Goal: Information Seeking & Learning: Check status

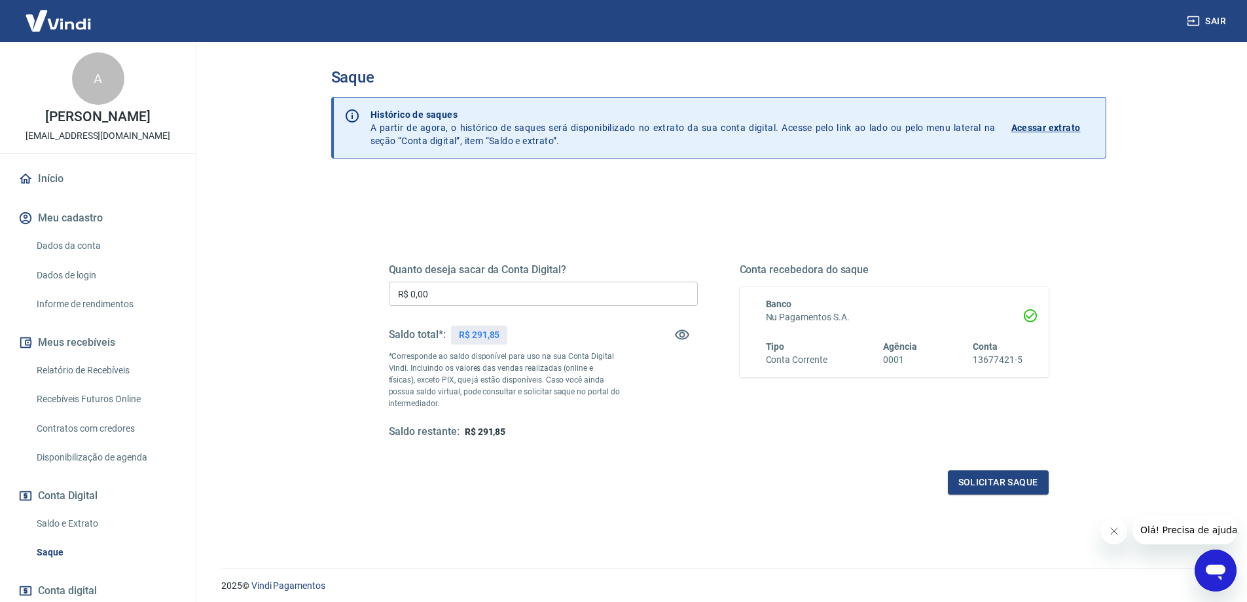
click at [115, 369] on link "Relatório de Recebíveis" at bounding box center [105, 370] width 149 height 27
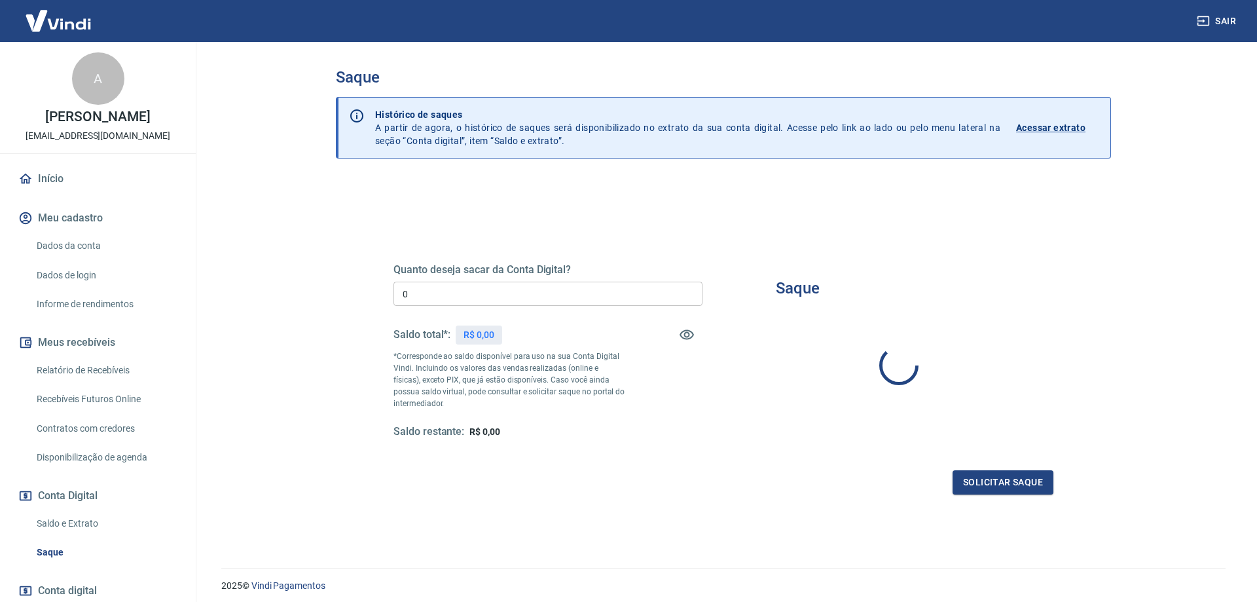
type input "R$ 0,00"
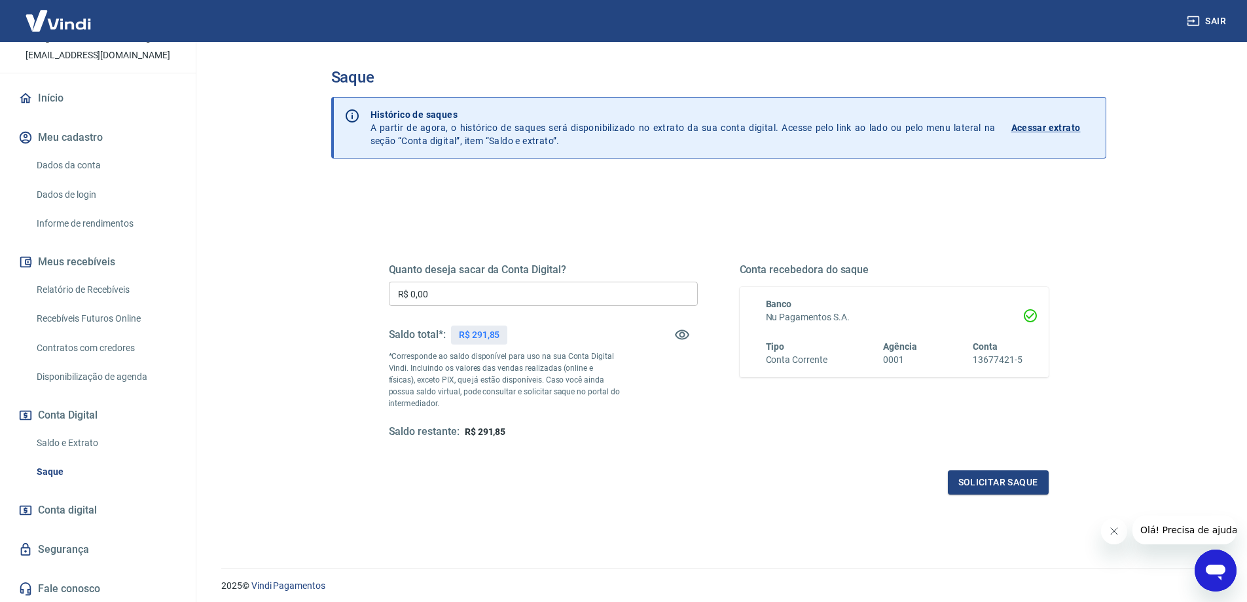
scroll to position [82, 0]
click at [82, 441] on link "Saldo e Extrato" at bounding box center [105, 441] width 149 height 27
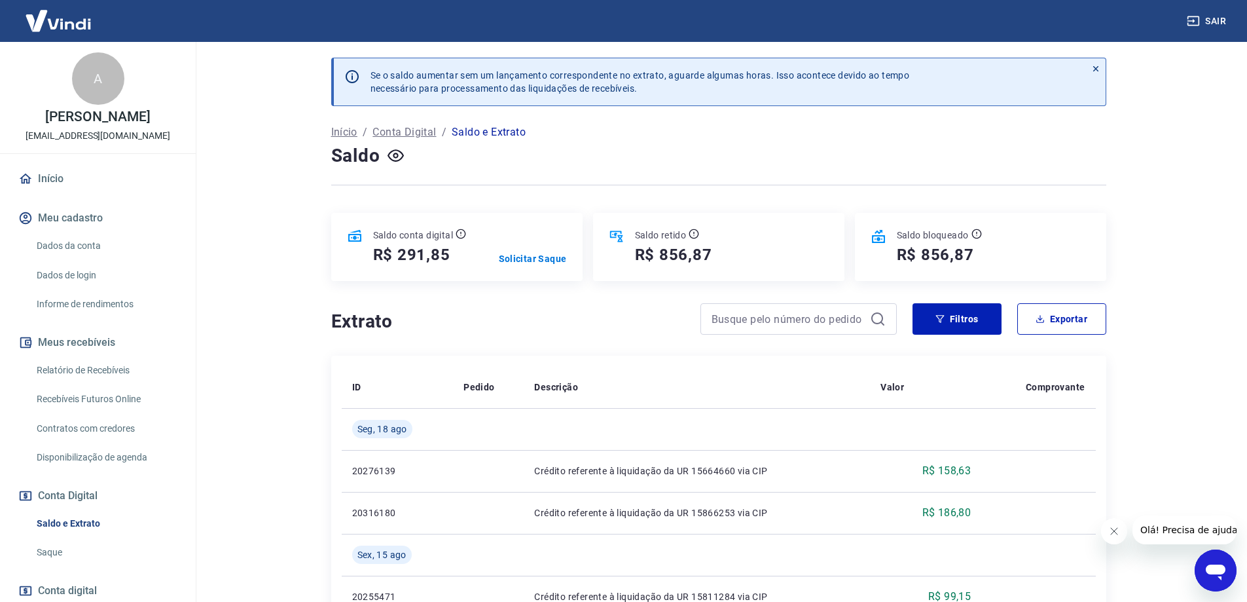
click at [41, 174] on link "Início" at bounding box center [98, 178] width 164 height 29
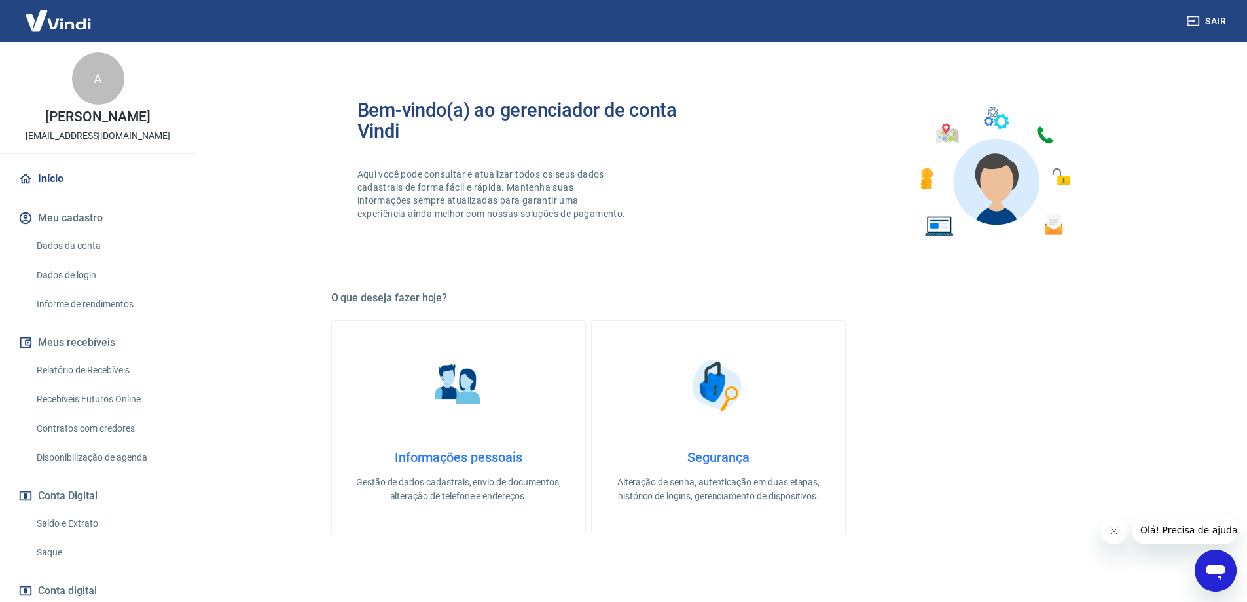
click at [1215, 566] on icon "Open messaging window" at bounding box center [1216, 572] width 20 height 16
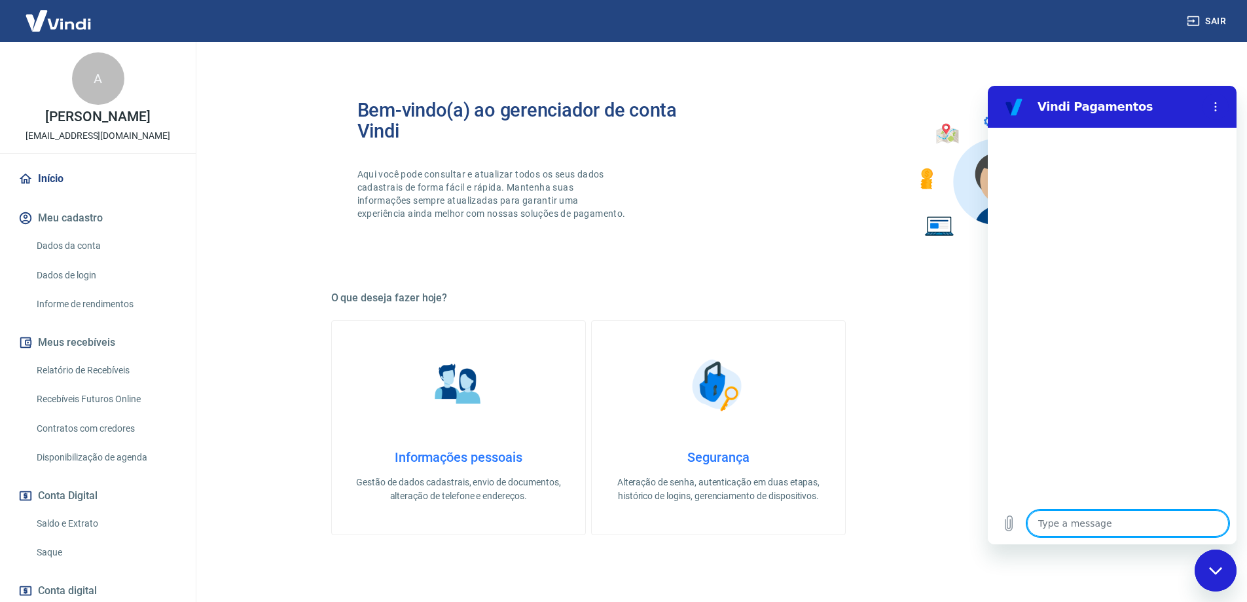
type textarea "b"
type textarea "x"
type textarea "bo"
type textarea "x"
type textarea "bom"
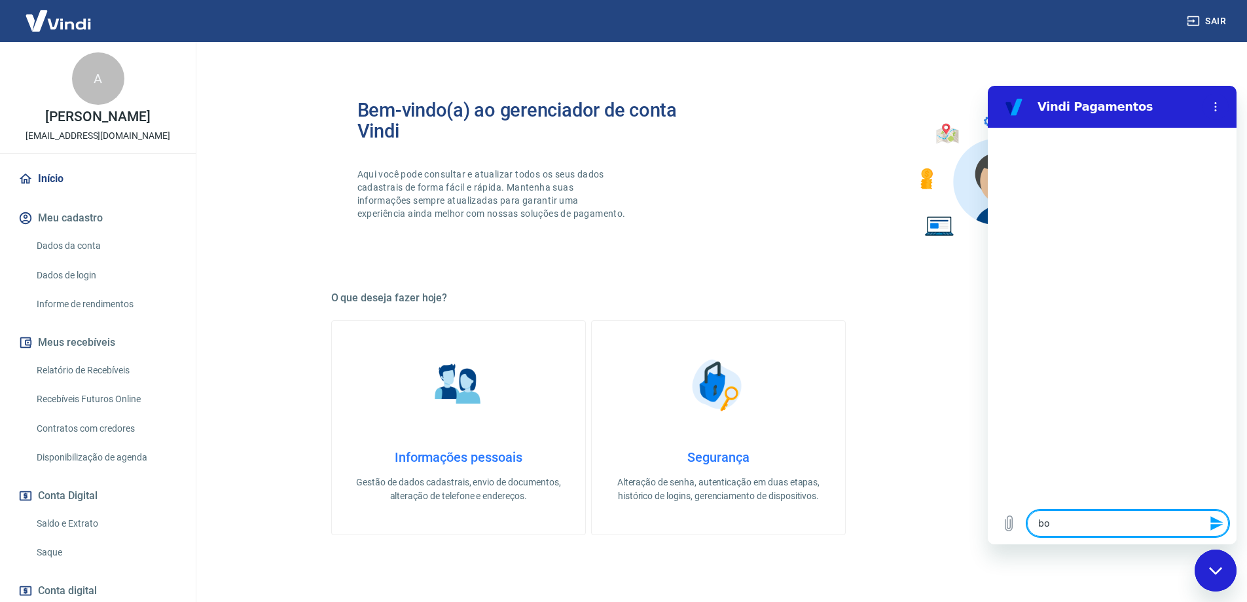
type textarea "x"
type textarea "bom"
type textarea "x"
type textarea "bom d"
type textarea "x"
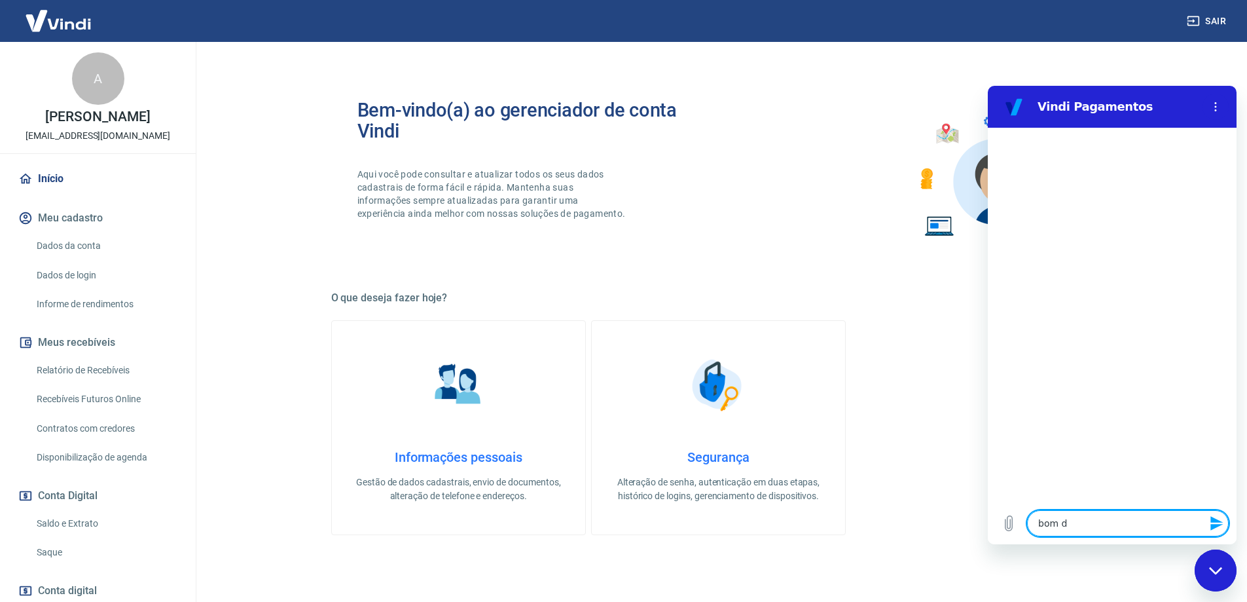
type textarea "bom di"
type textarea "x"
type textarea "bom dia"
type textarea "x"
type textarea "bom dia"
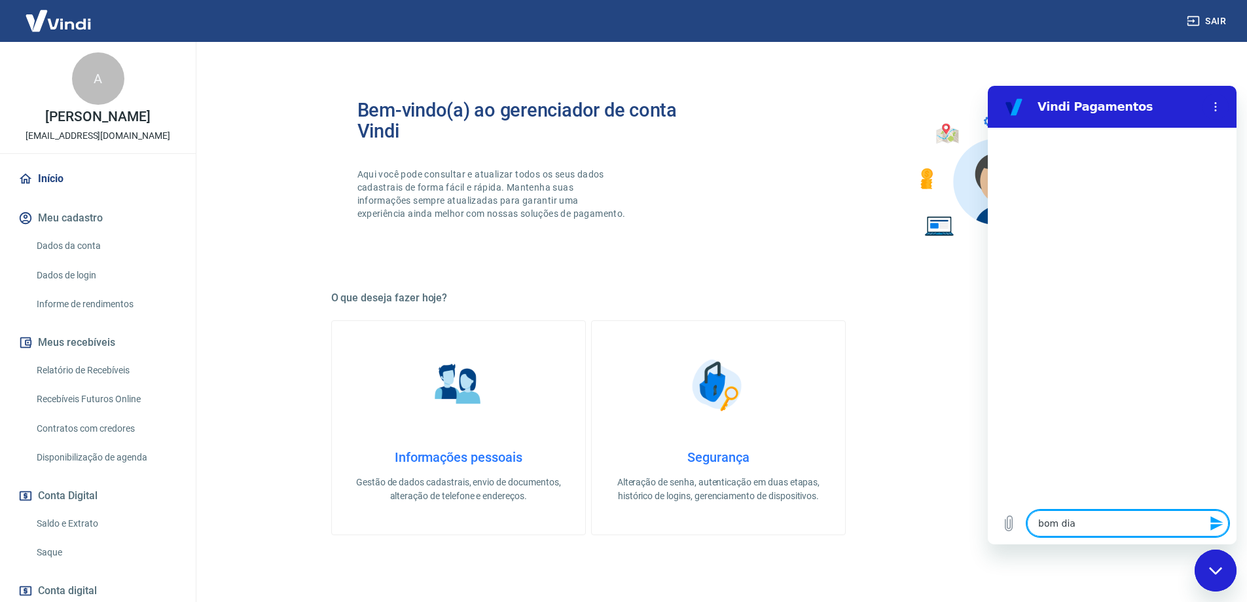
type textarea "x"
type textarea "bom dia p"
type textarea "x"
type textarea "bom dia pe"
type textarea "x"
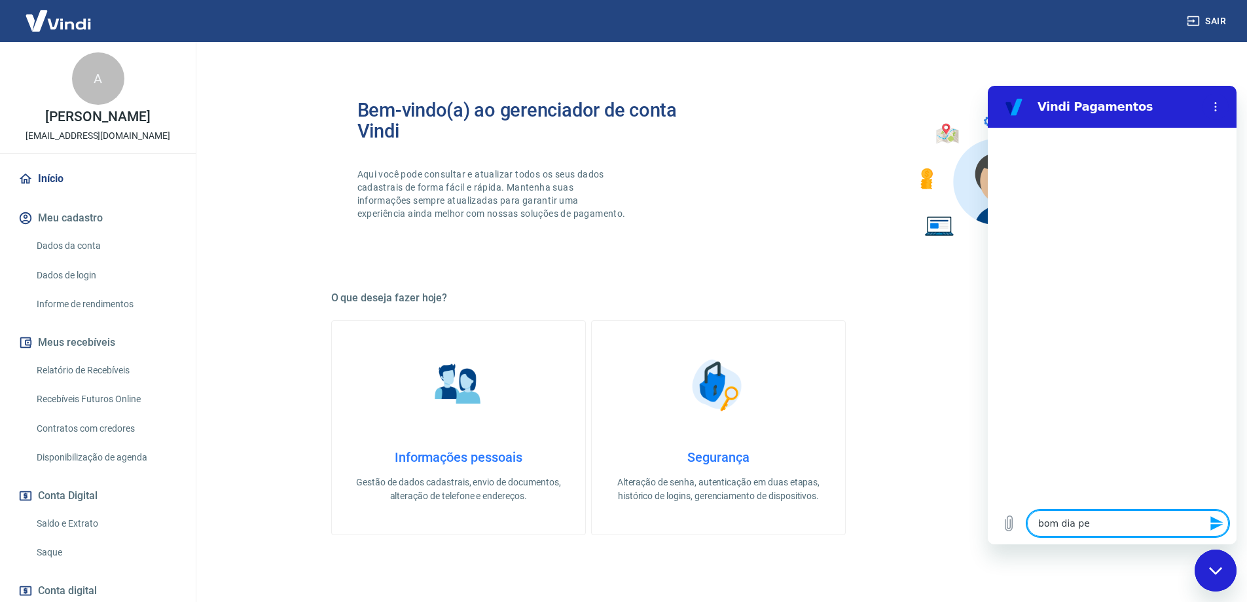
type textarea "bom dia pes"
type textarea "x"
type textarea "bom dia pess"
type textarea "x"
type textarea "bom dia pesso"
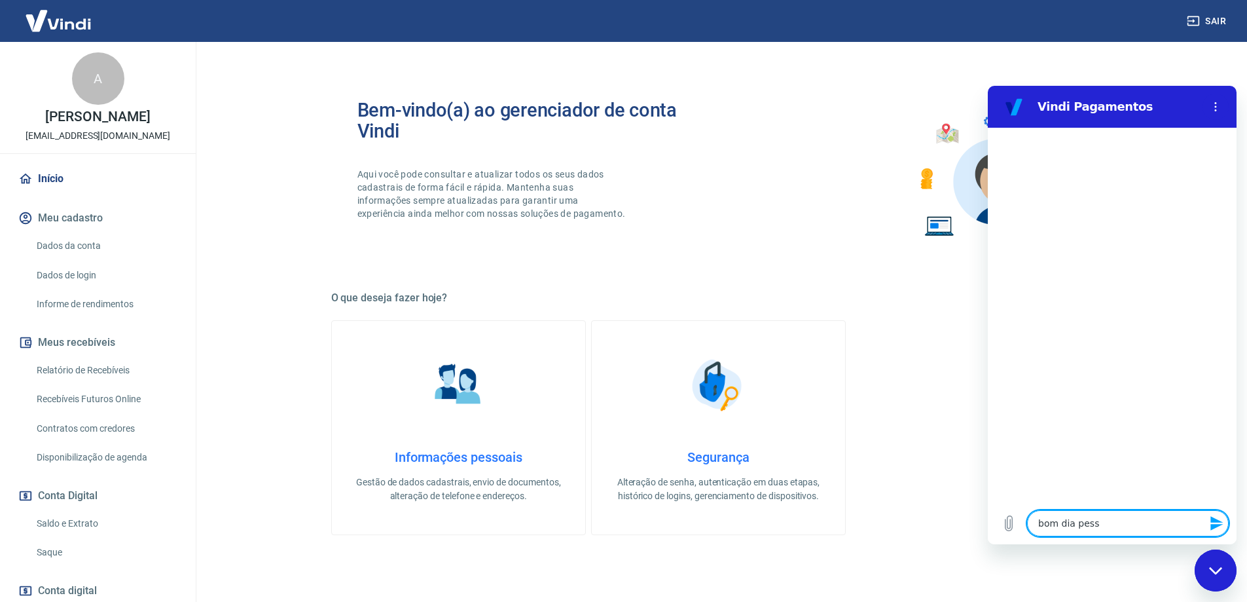
type textarea "x"
type textarea "bom dia pessol"
type textarea "x"
type textarea "bom dia pesso"
type textarea "x"
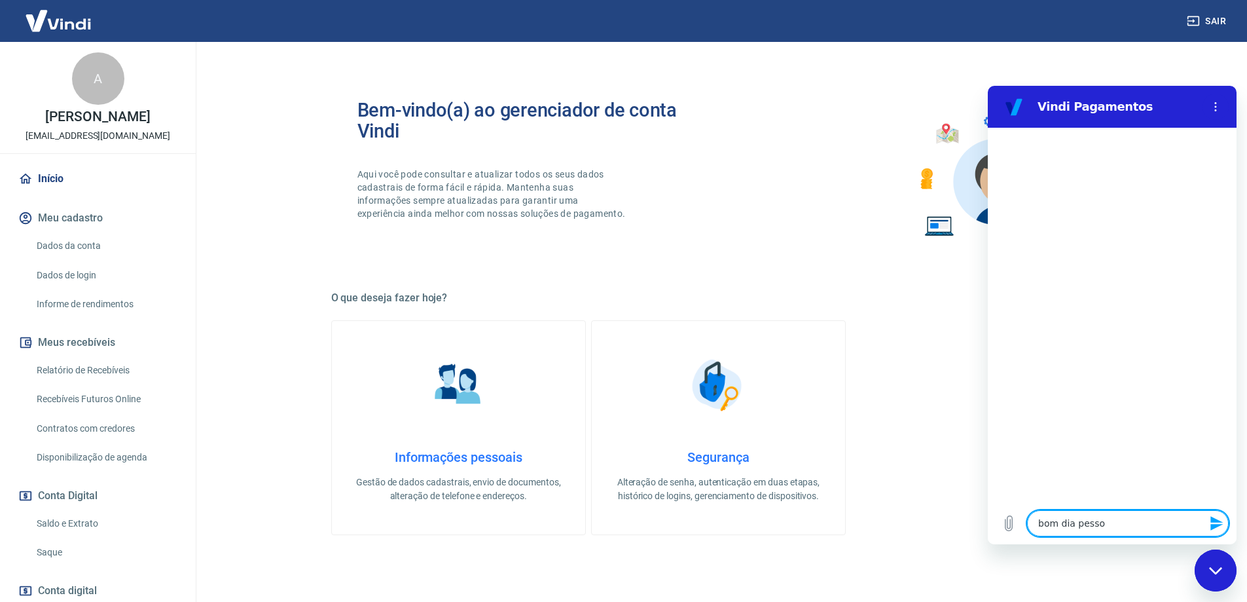
type textarea "bom dia pessol"
type textarea "x"
type textarea "bom dia pesso"
type textarea "x"
type textarea "bom dia pessoa"
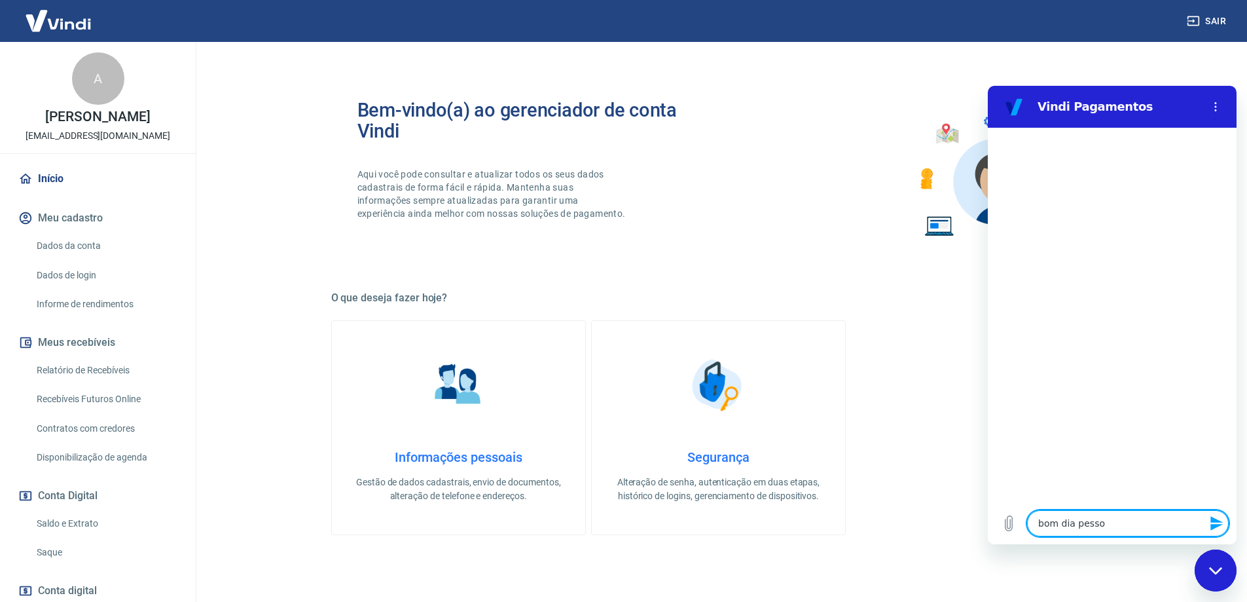
type textarea "x"
type textarea "bom dia pessoal"
type textarea "x"
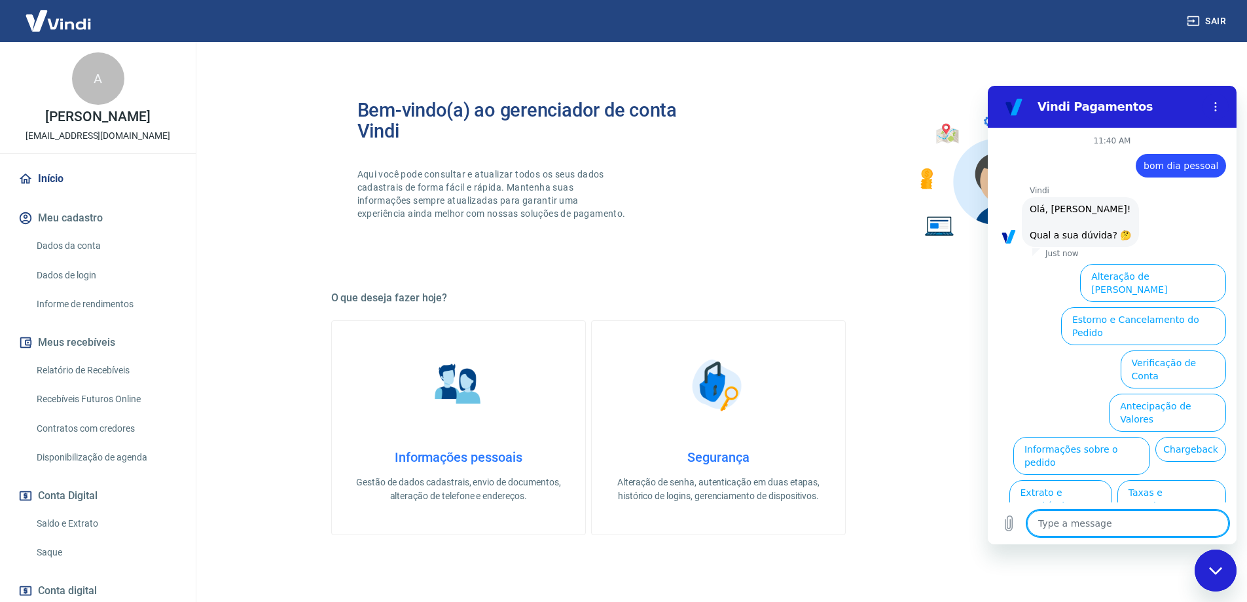
scroll to position [31, 0]
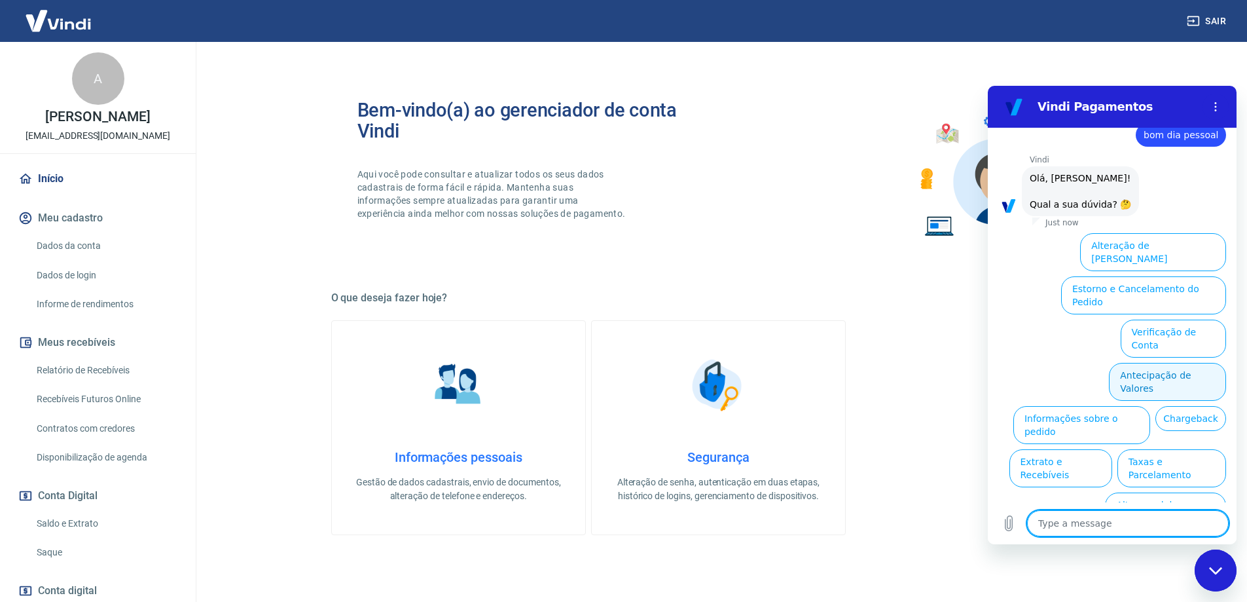
click at [1175, 363] on button "Antecipação de Valores" at bounding box center [1167, 382] width 117 height 38
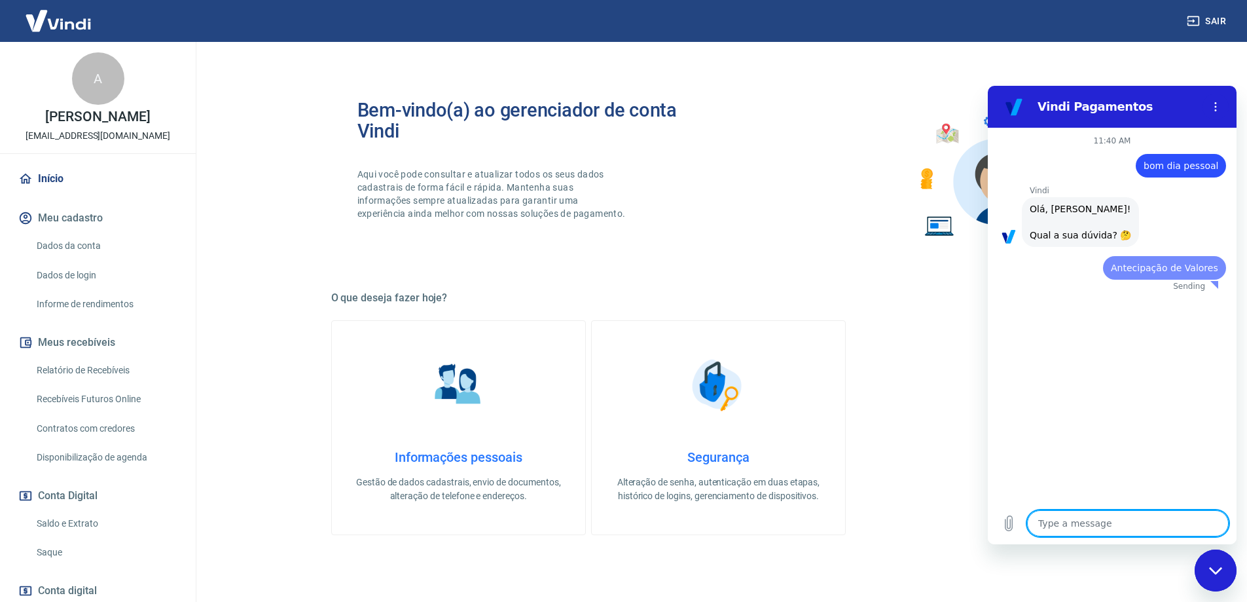
scroll to position [0, 0]
click at [1127, 527] on textarea at bounding box center [1128, 523] width 202 height 26
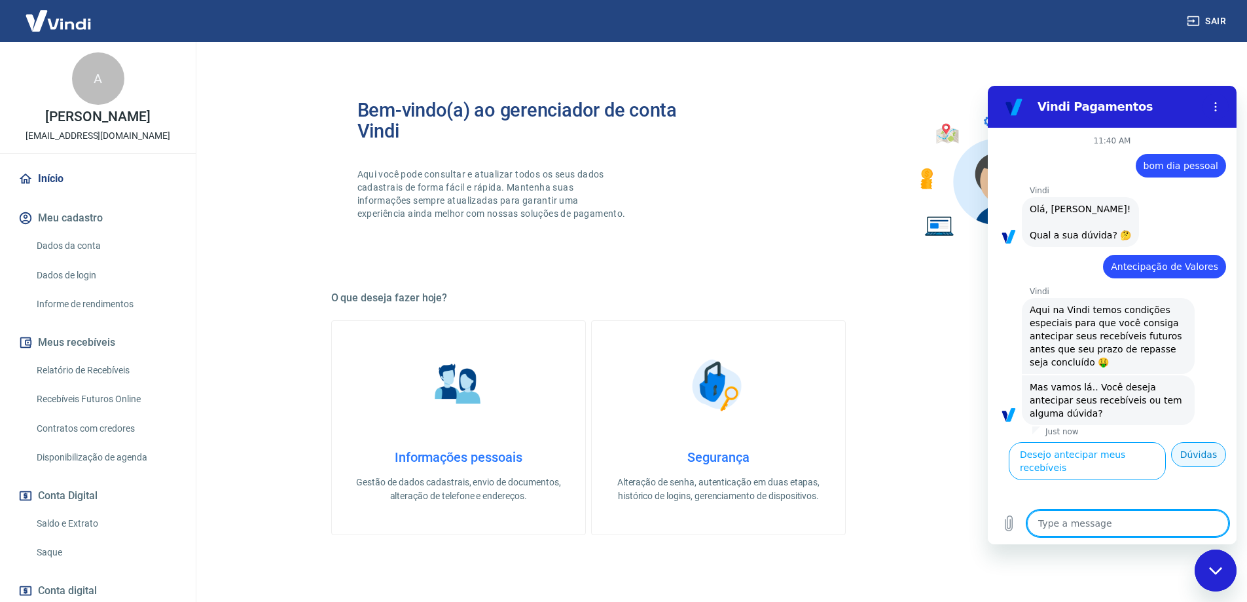
click at [1197, 456] on button "Dúvidas" at bounding box center [1198, 454] width 55 height 25
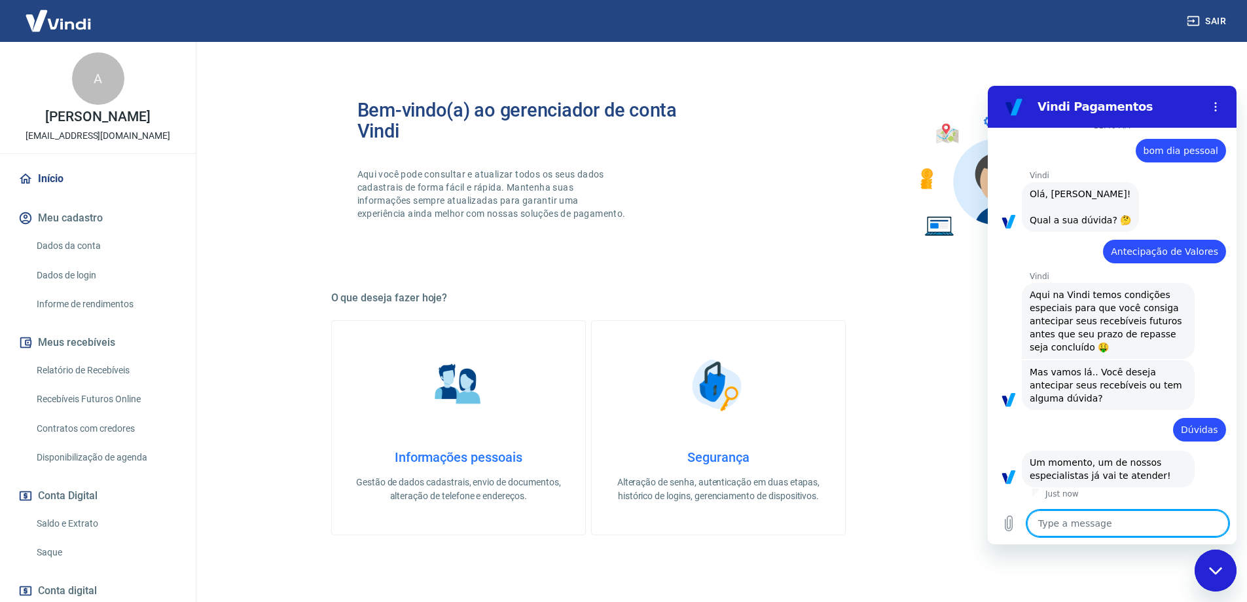
type textarea "x"
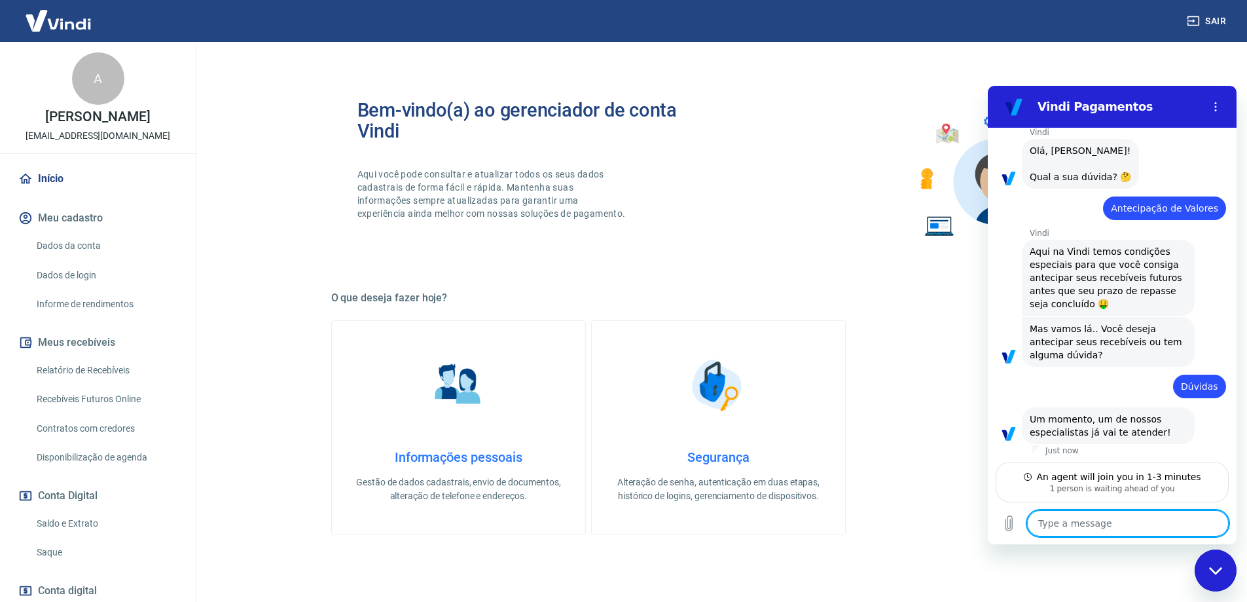
scroll to position [61, 0]
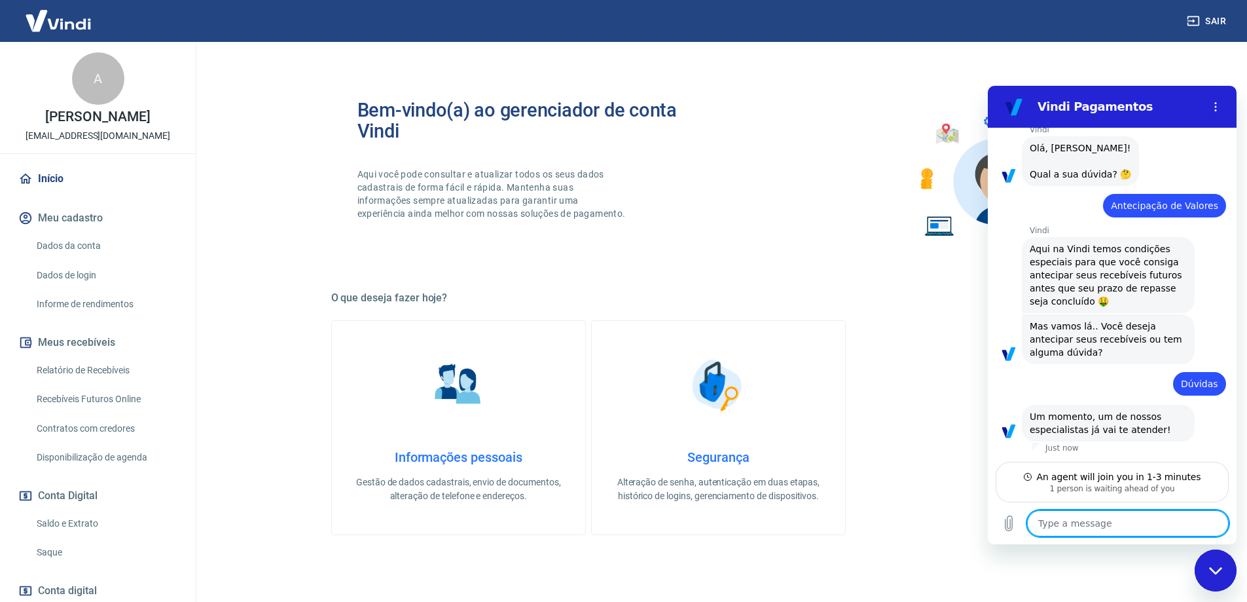
click at [1155, 525] on textarea at bounding box center [1128, 523] width 202 height 26
type textarea "o"
type textarea "x"
type textarea "ok"
type textarea "x"
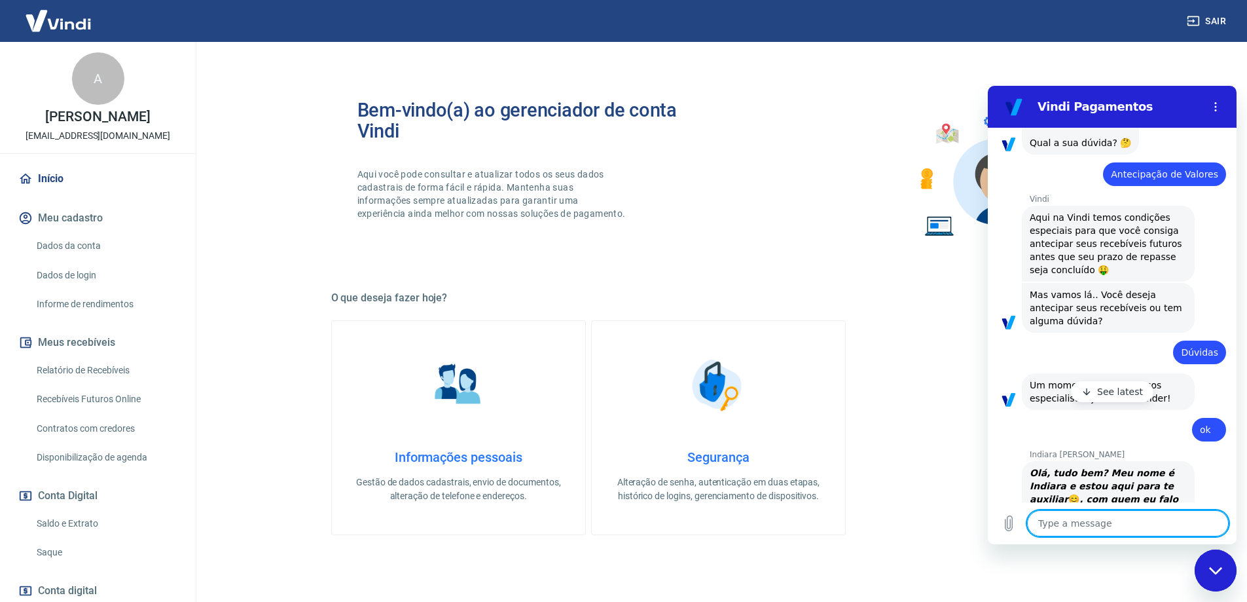
scroll to position [129, 0]
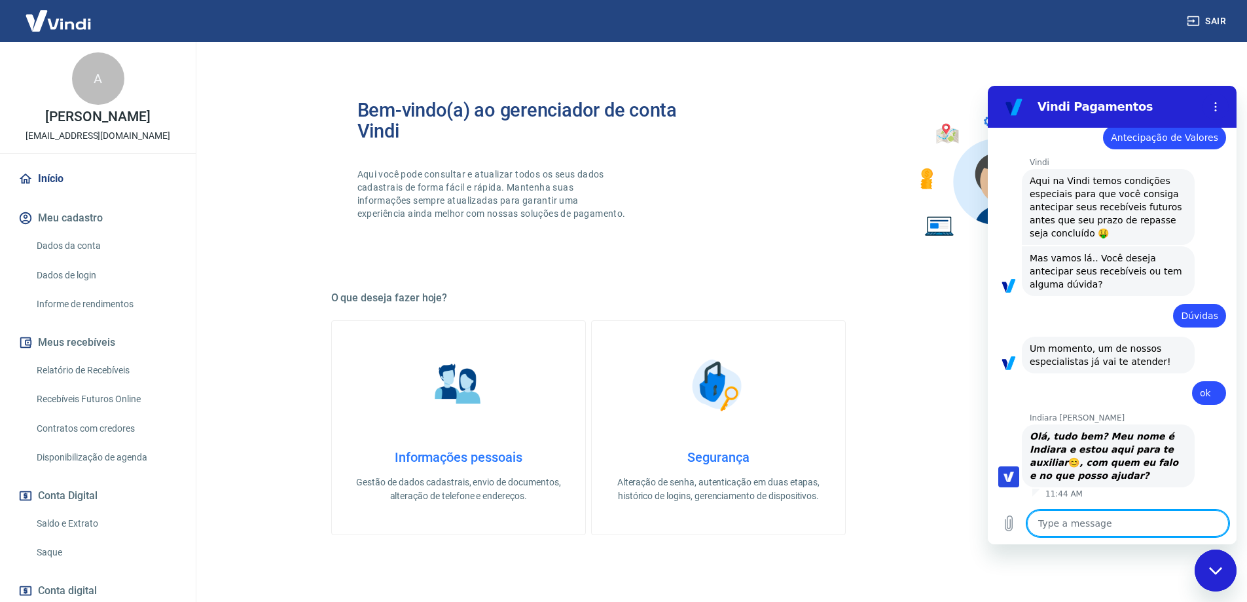
type textarea "x"
click at [1130, 522] on textarea at bounding box center [1128, 523] width 202 height 26
type textarea "o"
type textarea "x"
type textarea "oi"
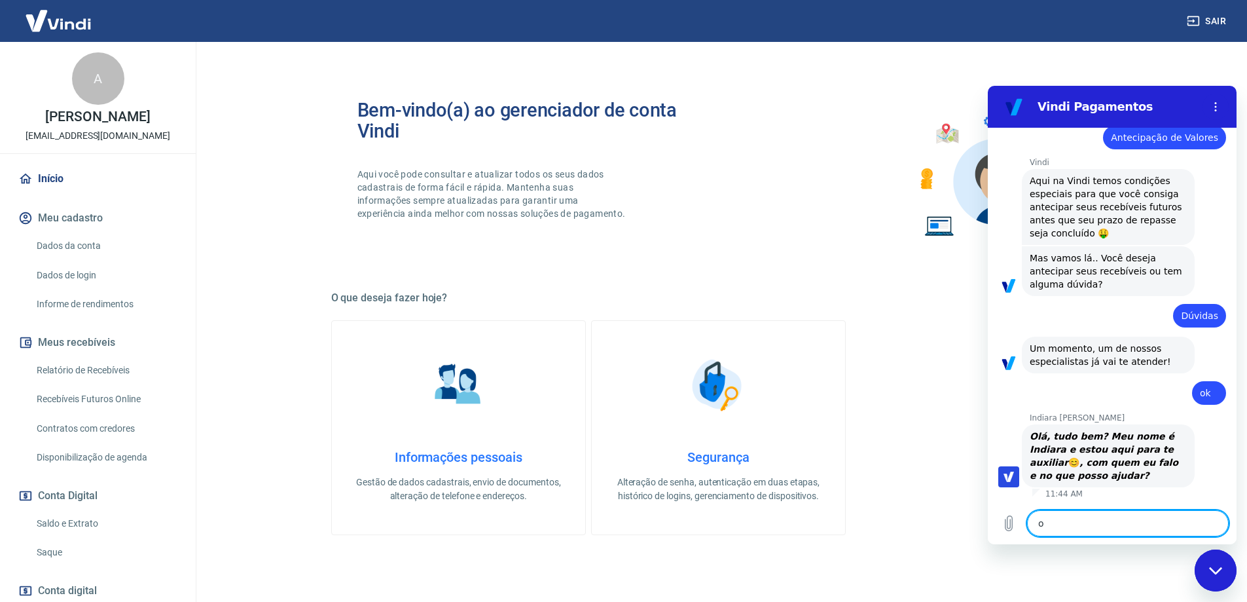
type textarea "x"
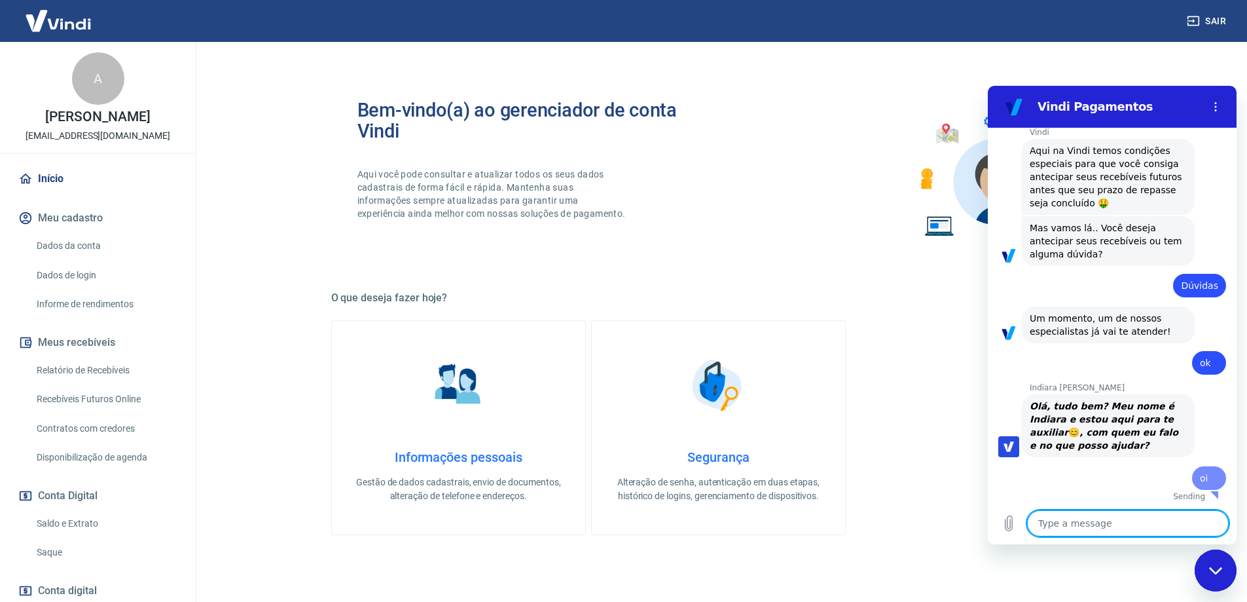
type textarea "x"
type textarea "e"
type textarea "x"
type textarea "en"
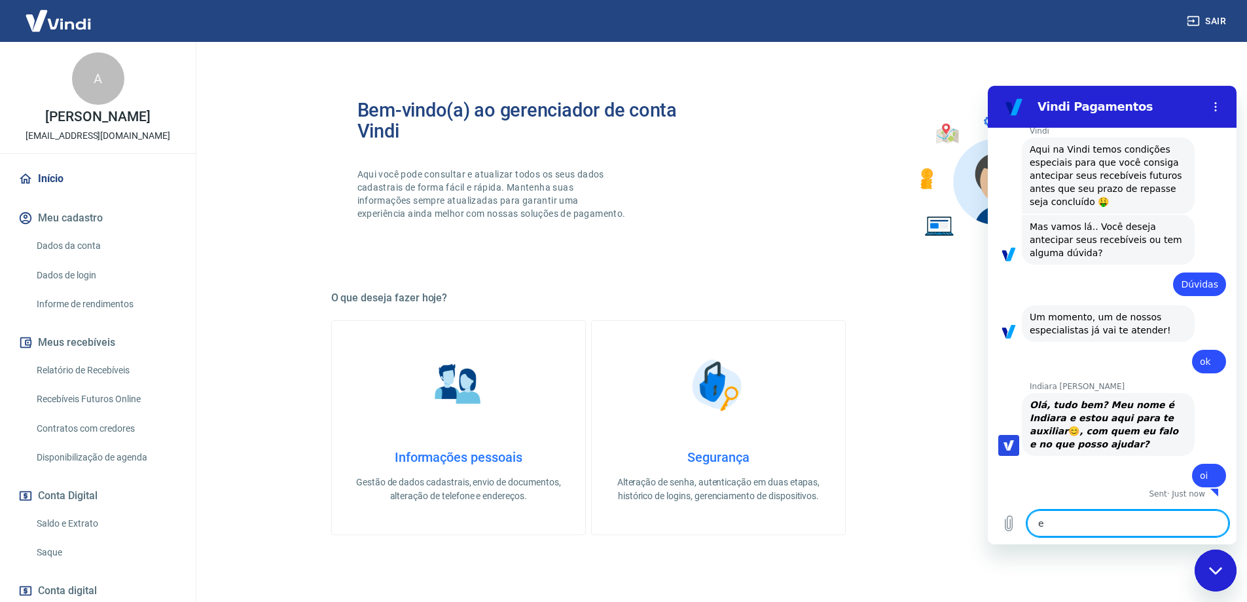
type textarea "x"
type textarea "ent"
type textarea "x"
type textarea "entã"
type textarea "x"
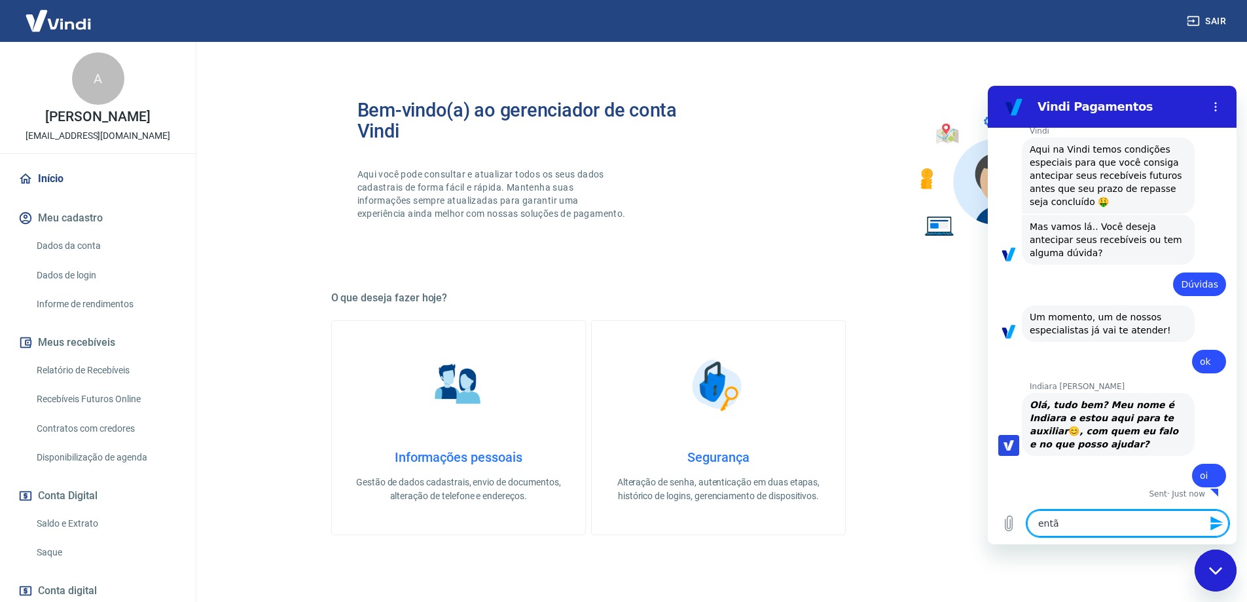
type textarea "então"
type textarea "x"
type textarea "então"
type textarea "x"
type textarea "então a"
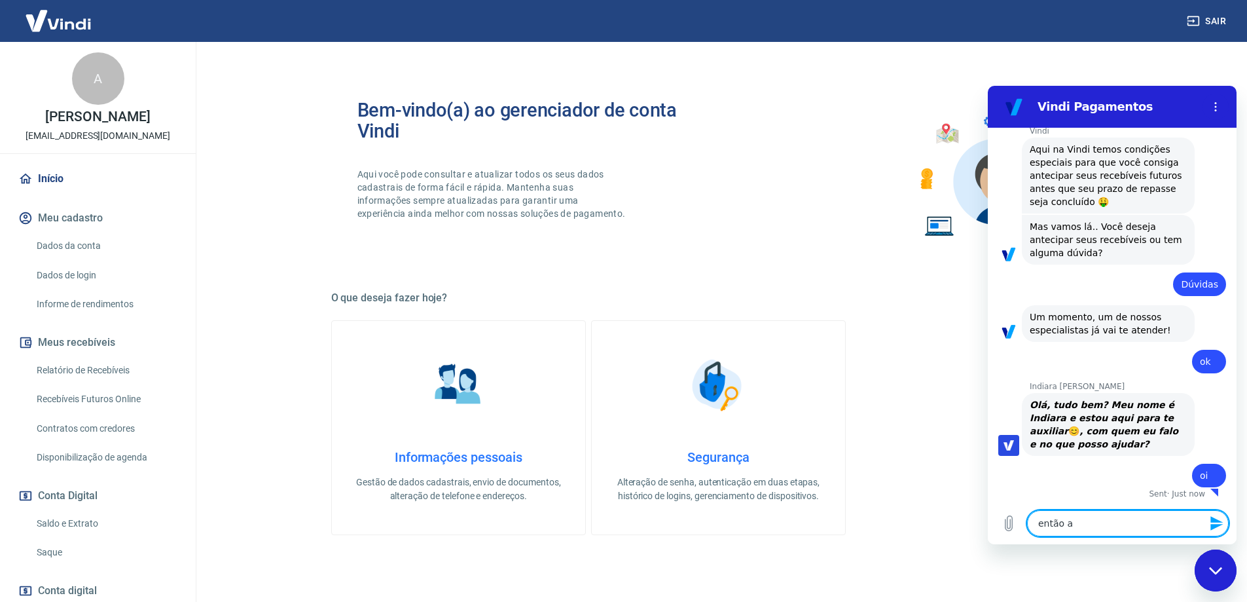
type textarea "x"
type textarea "então ai"
type textarea "x"
type textarea "então ain"
type textarea "x"
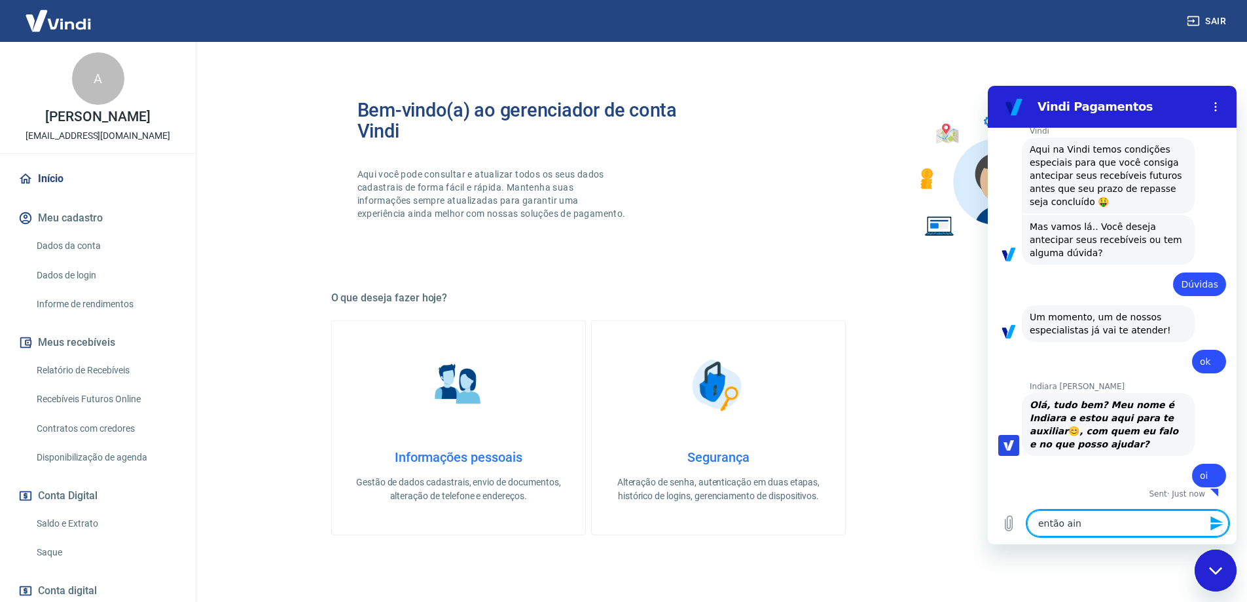
type textarea "então aind"
type textarea "x"
type textarea "então ainda"
type textarea "x"
type textarea "então aindan"
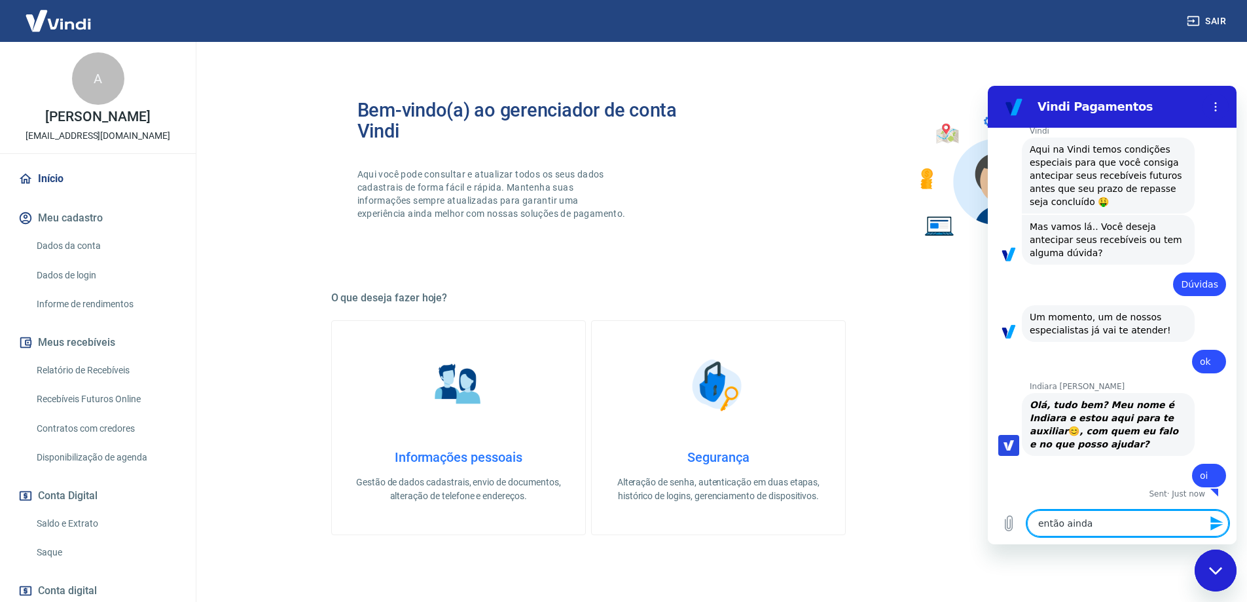
type textarea "x"
type textarea "então aindanã"
type textarea "x"
type textarea "então aindanão"
type textarea "x"
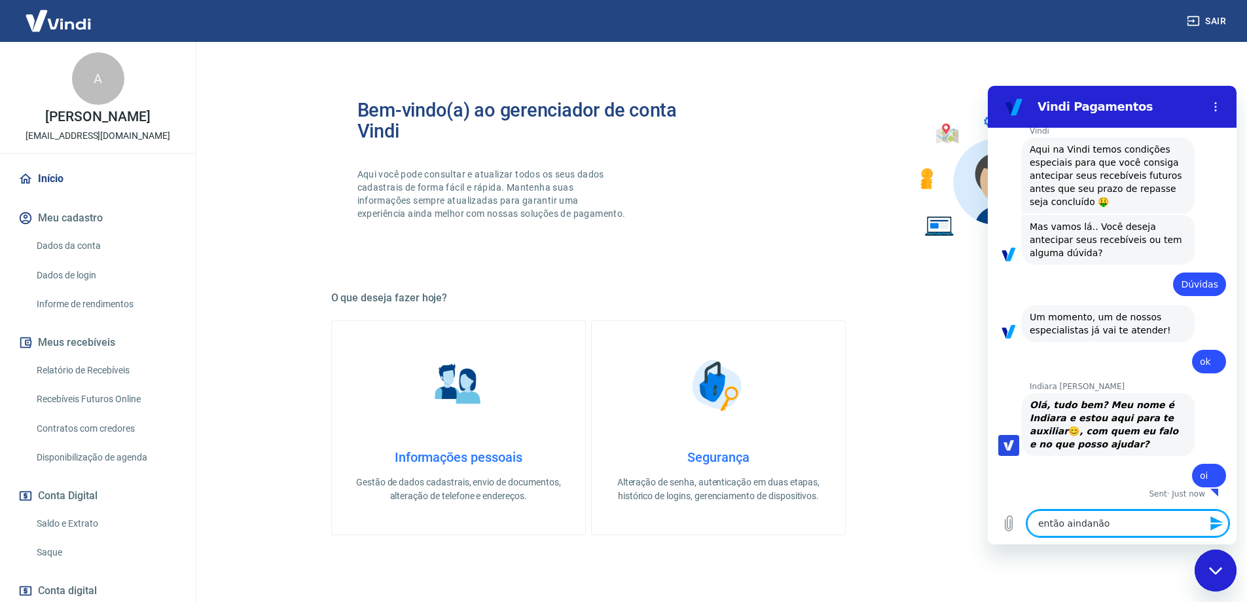
type textarea "então aindanão"
type textarea "x"
type textarea "então aindanão r"
type textarea "x"
type textarea "então aindanão re"
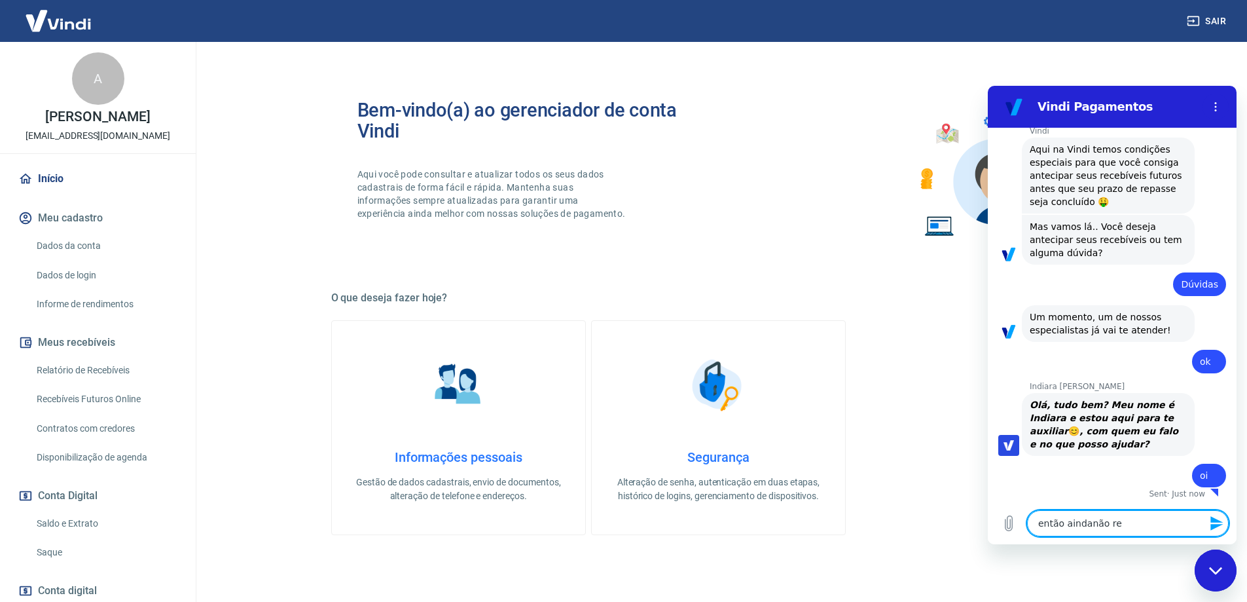
type textarea "x"
type textarea "então aindanão rec"
type textarea "x"
type textarea "então aindanão rece"
type textarea "x"
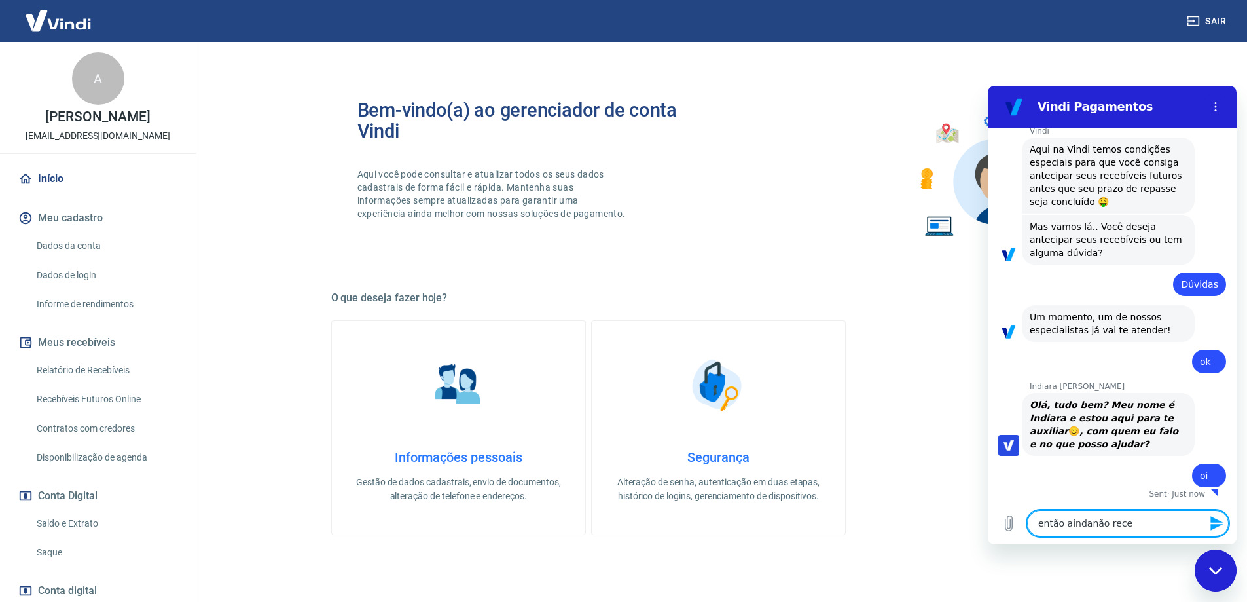
type textarea "então aindanão receb"
type textarea "x"
type textarea "então aindanão recebm"
type textarea "x"
type textarea "então aindanão recebmo"
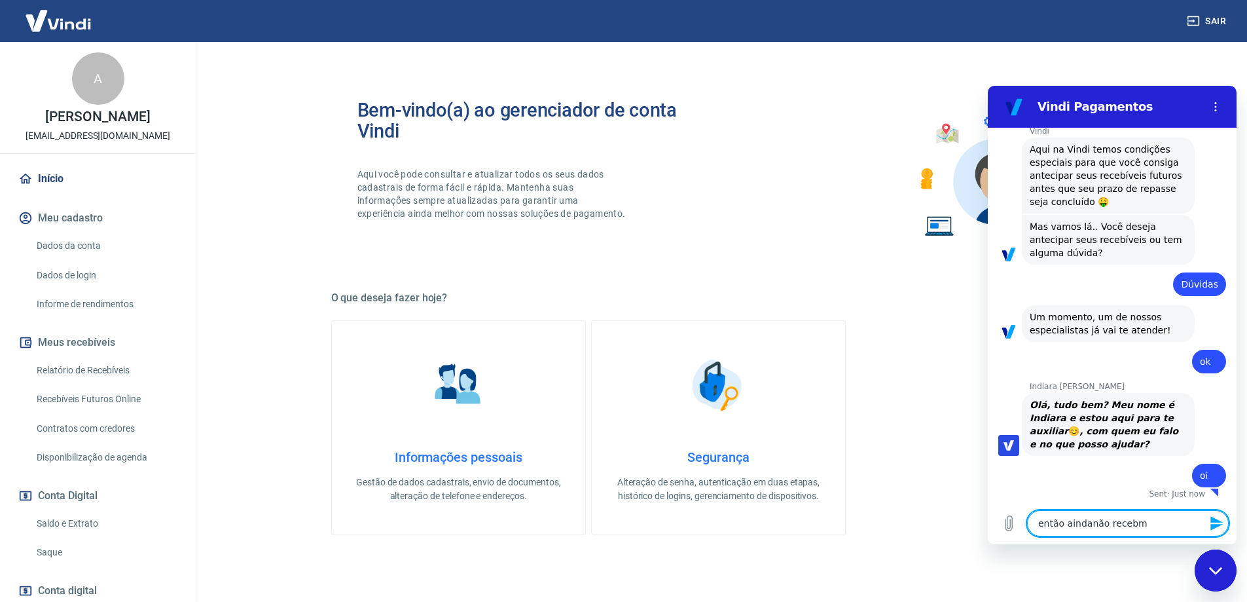
type textarea "x"
type textarea "então aindanão recebmos"
type textarea "x"
type textarea "então aindanão recebmos"
type textarea "x"
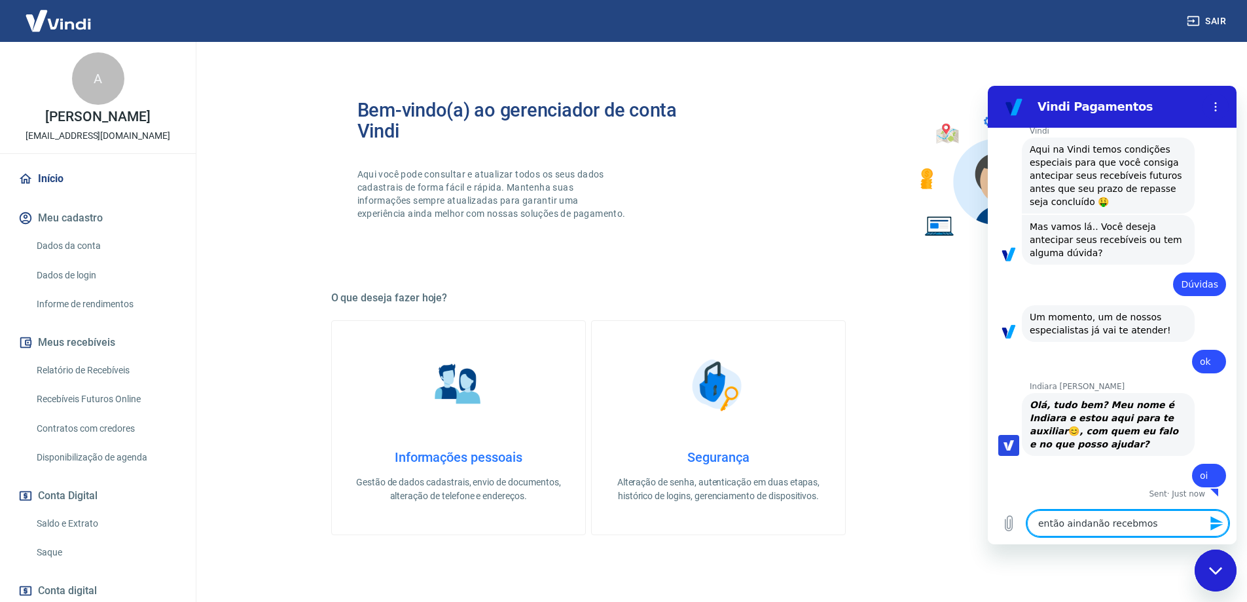
type textarea "então aindanão recebmos o"
type textarea "x"
type textarea "então aindanão recebmos os"
type textarea "x"
type textarea "então aindanão recebmos os"
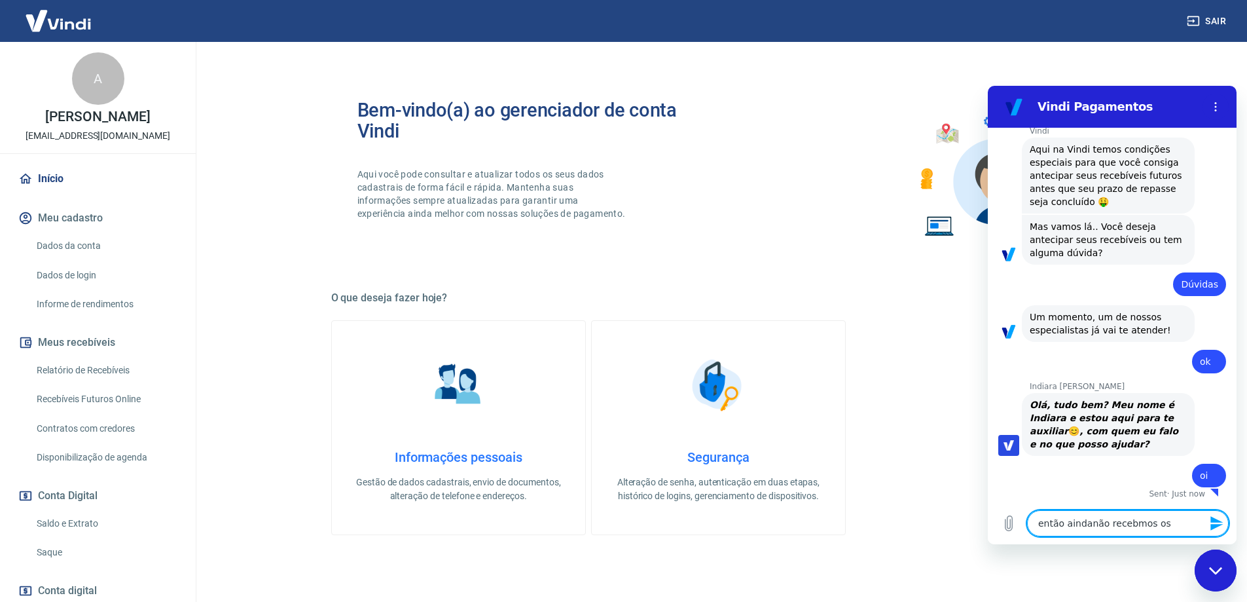
type textarea "x"
type textarea "então aindanão recebmos os v"
type textarea "x"
type textarea "então aindanão recebmos os va"
type textarea "x"
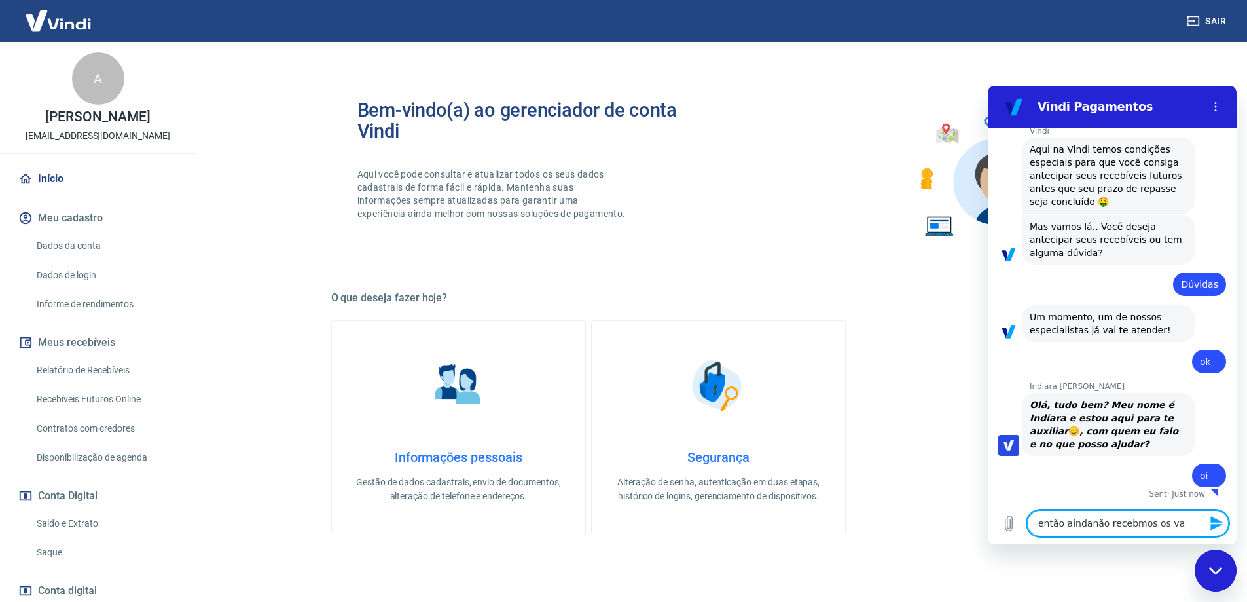
type textarea "então aindanão recebmos os val"
type textarea "x"
type textarea "então aindanão recebmos os valo"
type textarea "x"
type textarea "então aindanão recebmos os valor"
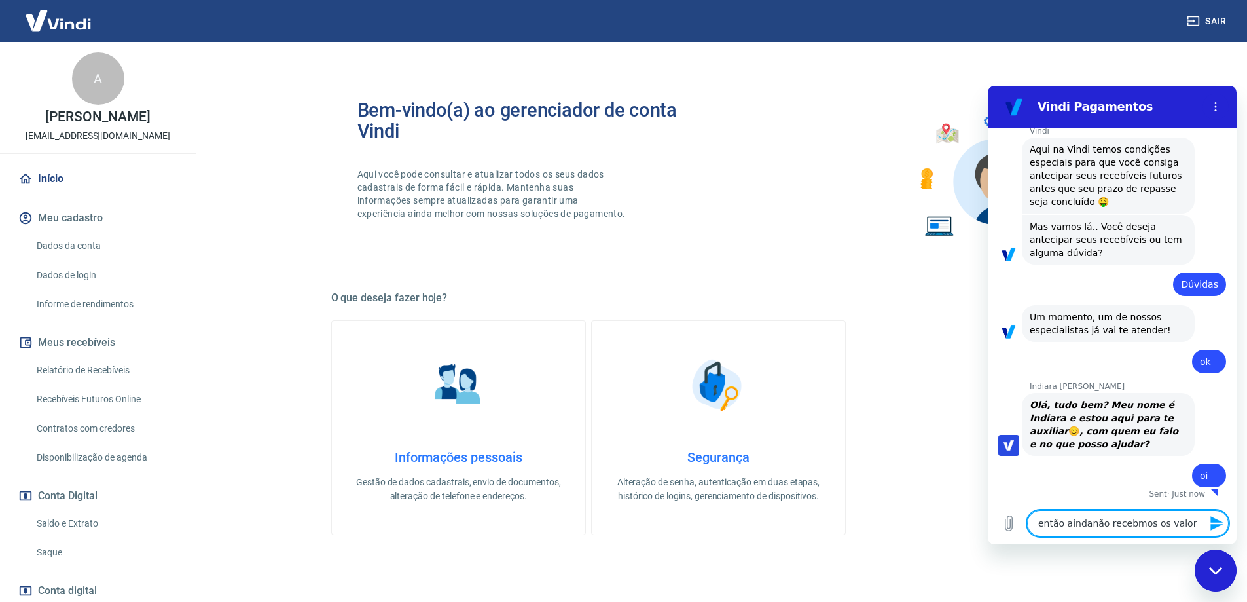
type textarea "x"
type textarea "então aindanão recebmos os valore"
type textarea "x"
type textarea "então aindanão recebmos os valores"
type textarea "x"
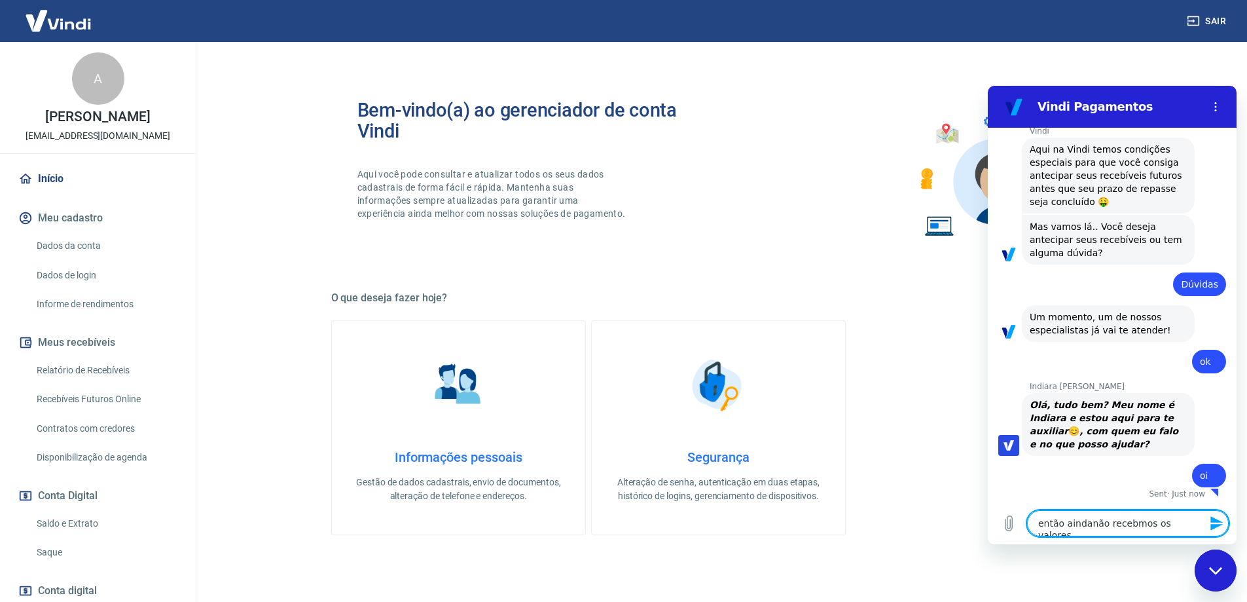
type textarea "então aindanão recebmos os valores"
type textarea "x"
type textarea "então aindanão recebmos os valores"
type textarea "x"
type textarea "então aindanão recebmos os valore"
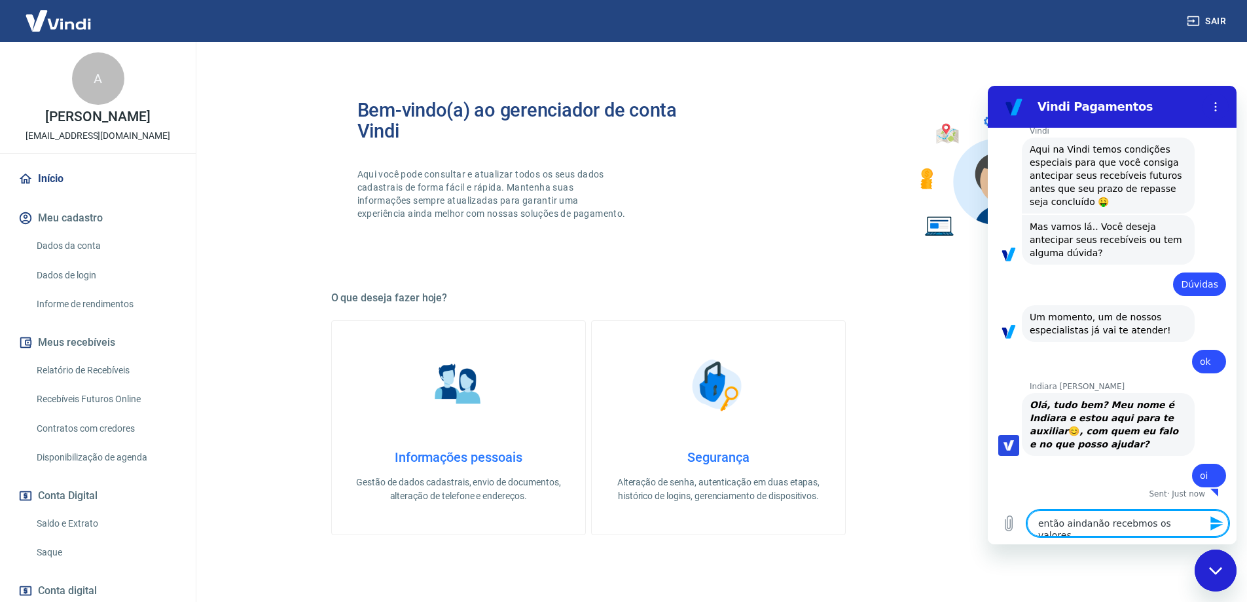
type textarea "x"
type textarea "então aindanão recebmos os valor"
type textarea "x"
type textarea "então aindanão recebmos os valo"
type textarea "x"
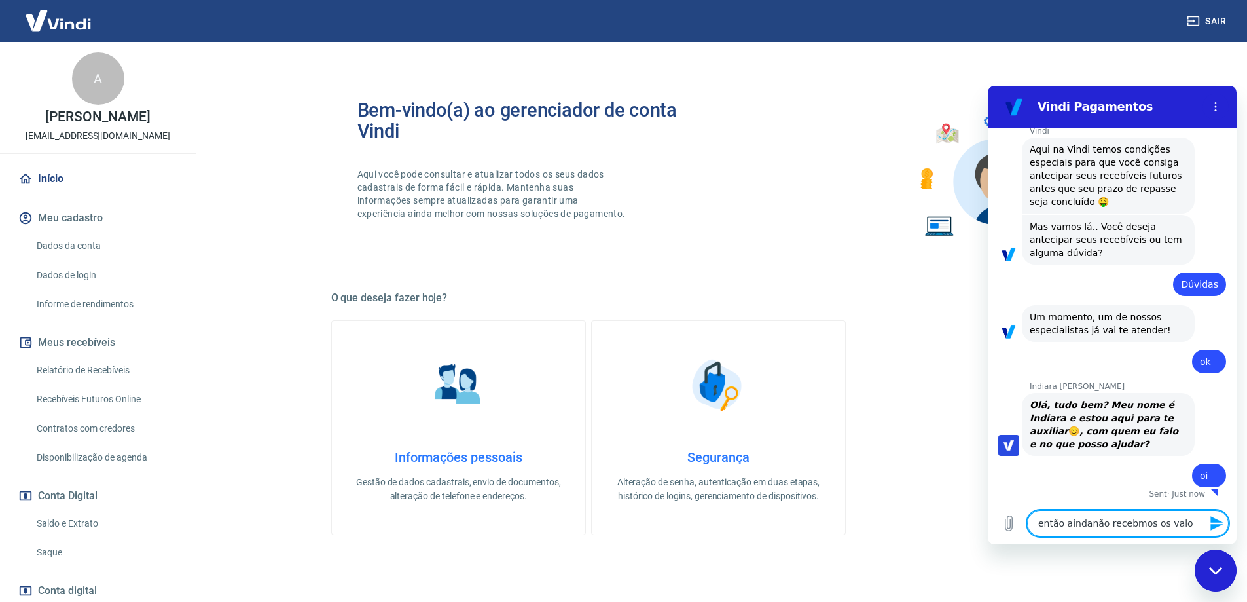
type textarea "então aindanão recebmos os val"
type textarea "x"
type textarea "então aindanão recebmos os va"
type textarea "x"
type textarea "então aindanão recebmos os v"
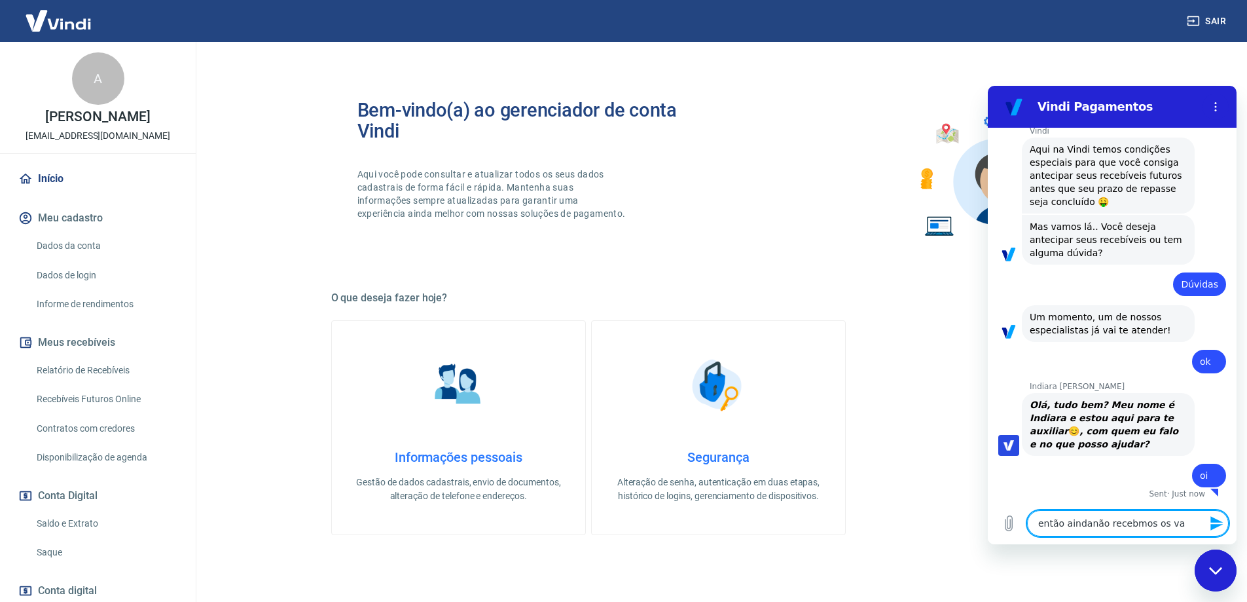
type textarea "x"
type textarea "então aindanão recebmos os"
type textarea "x"
type textarea "então aindanão recebmos os"
type textarea "x"
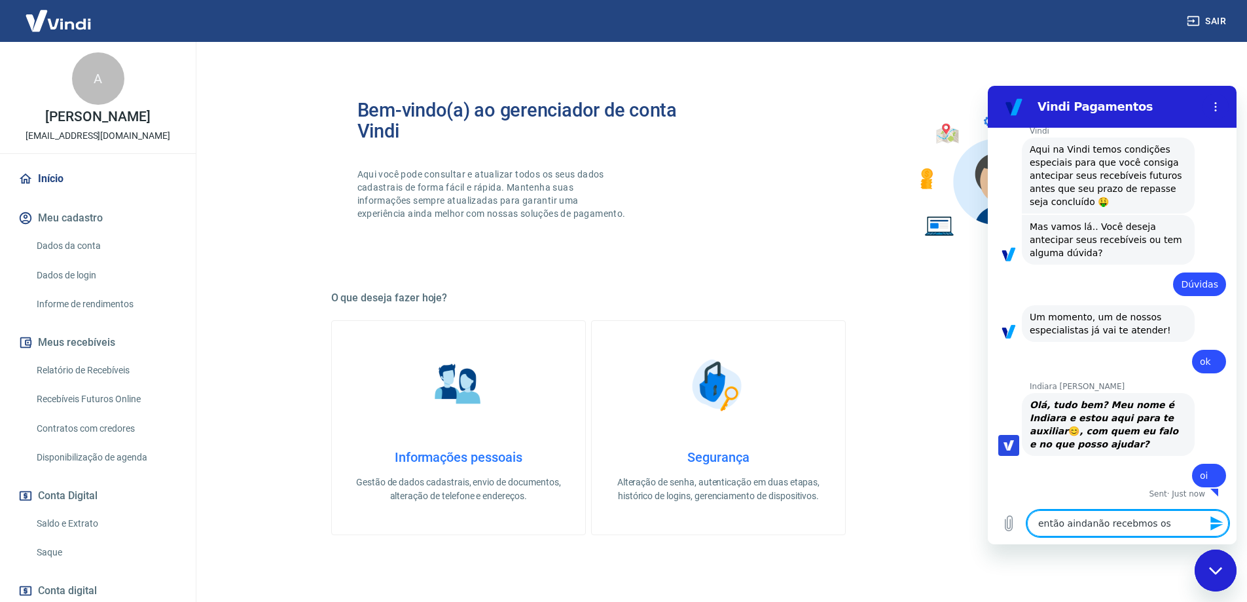
type textarea "então aindanão recebmos o"
type textarea "x"
type textarea "então aindanão recebmos"
type textarea "x"
type textarea "então aindanão recebmos a"
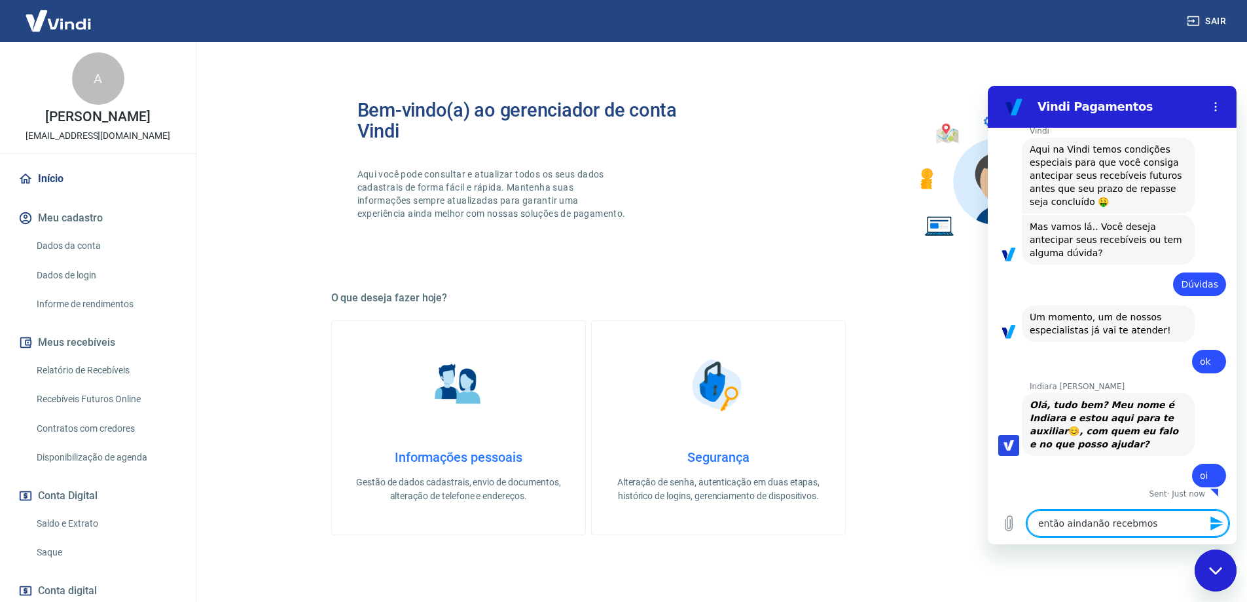
type textarea "x"
type textarea "então aindanão recebmos as"
type textarea "x"
type textarea "então aindanão recebmos as"
type textarea "x"
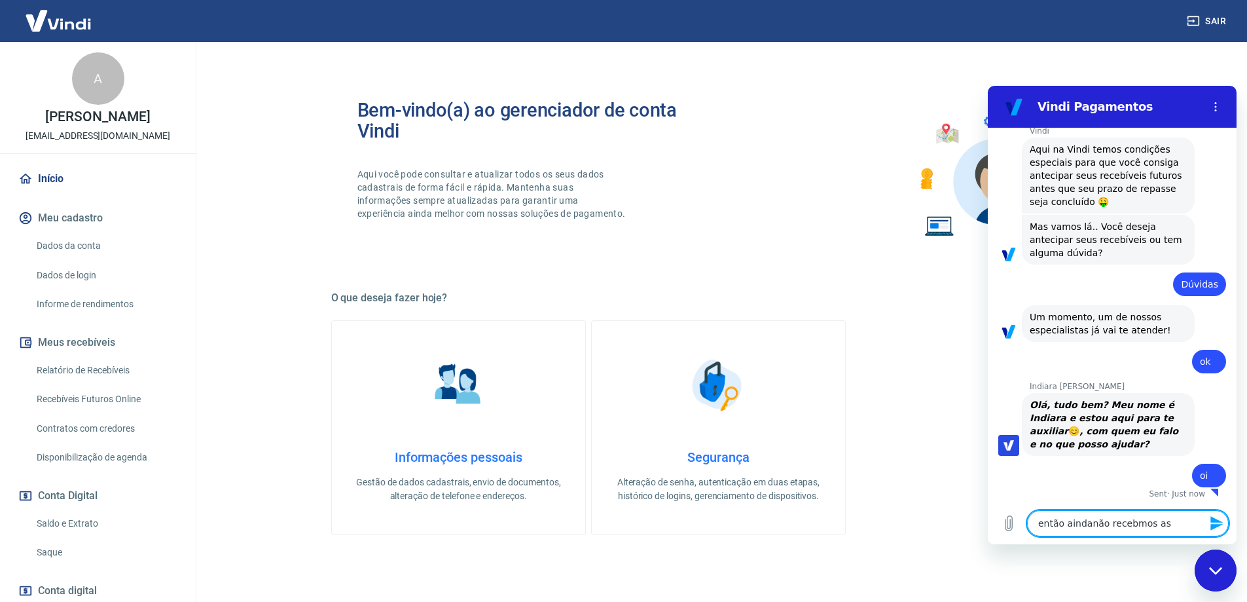
type textarea "então aindanão recebmos as v"
type textarea "x"
type textarea "então aindanão recebmos as ve"
type textarea "x"
type textarea "então aindanão recebmos as ven"
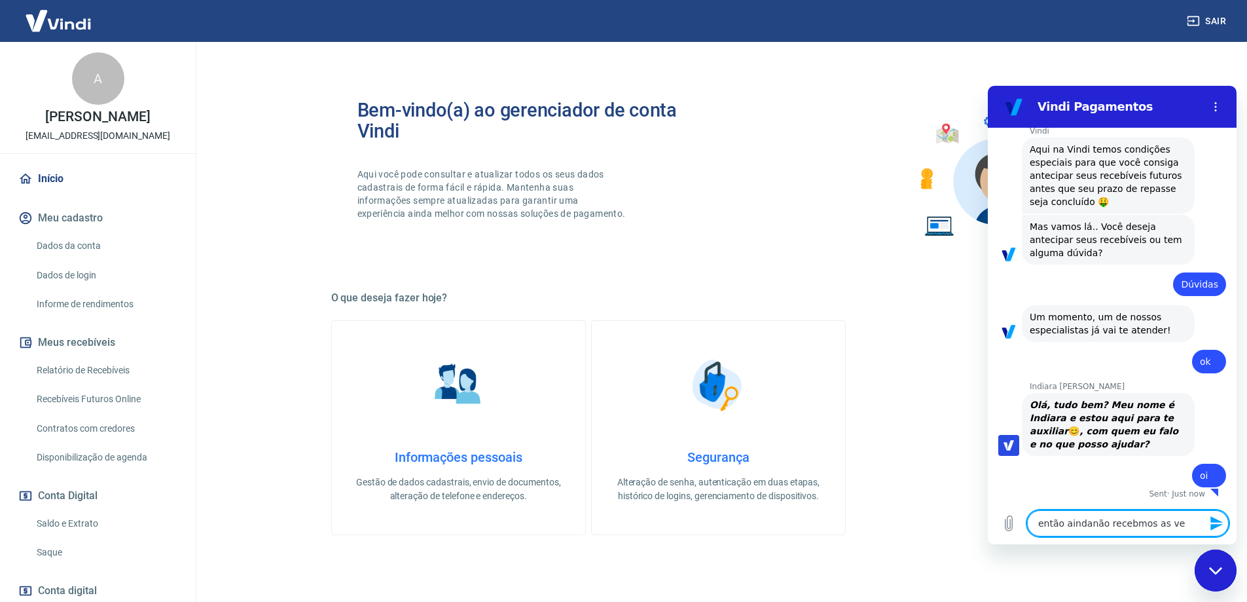
type textarea "x"
type textarea "então aindanão recebmos as vend"
type textarea "x"
type textarea "então aindanão recebmos as venda"
type textarea "x"
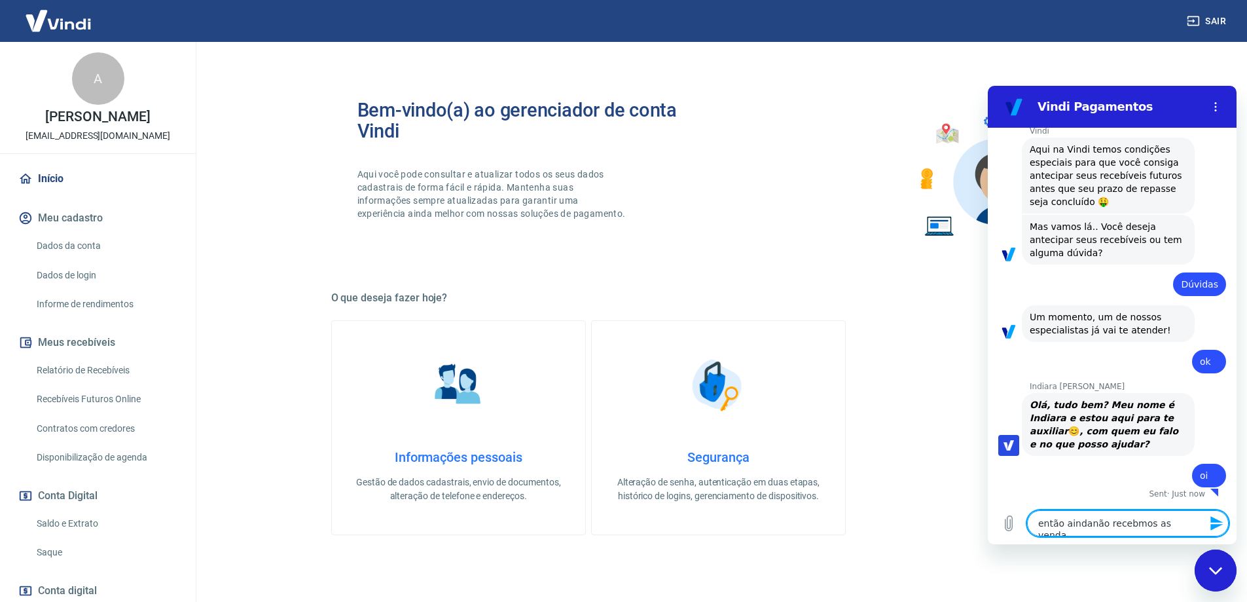
type textarea "então aindanão recebmos as vendas"
type textarea "x"
type textarea "então aindanão recebmos as vendas"
type textarea "x"
type textarea "então aindanão recebmos as vendas d"
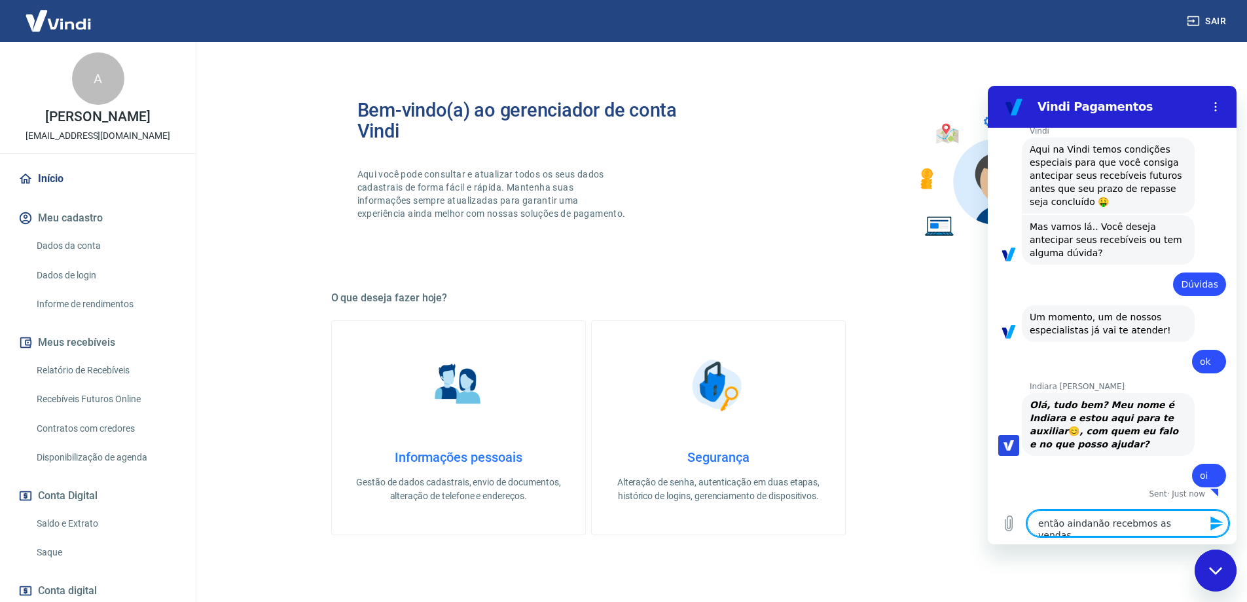
type textarea "x"
type textarea "então aindanão recebmos as vendas do"
type textarea "x"
type textarea "então aindanão recebmos as vendas do"
type textarea "x"
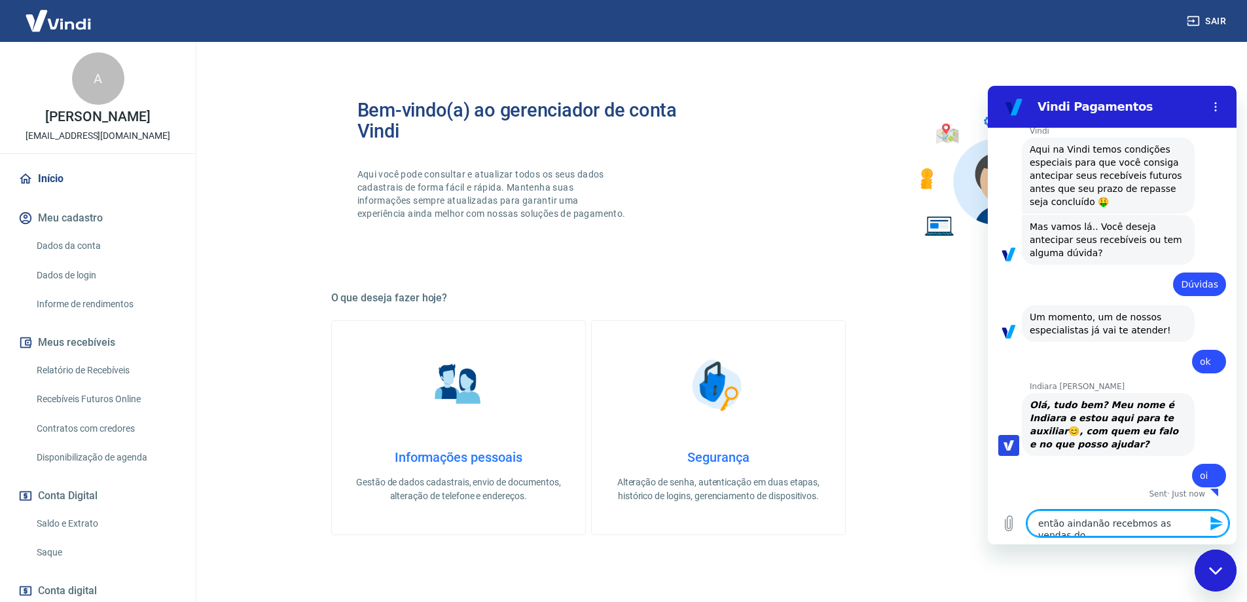
type textarea "então aindanão recebmos as vendas do f"
type textarea "x"
type textarea "então aindanão recebmos as vendas do fi"
type textarea "x"
type textarea "então aindanão recebmos as vendas do fin"
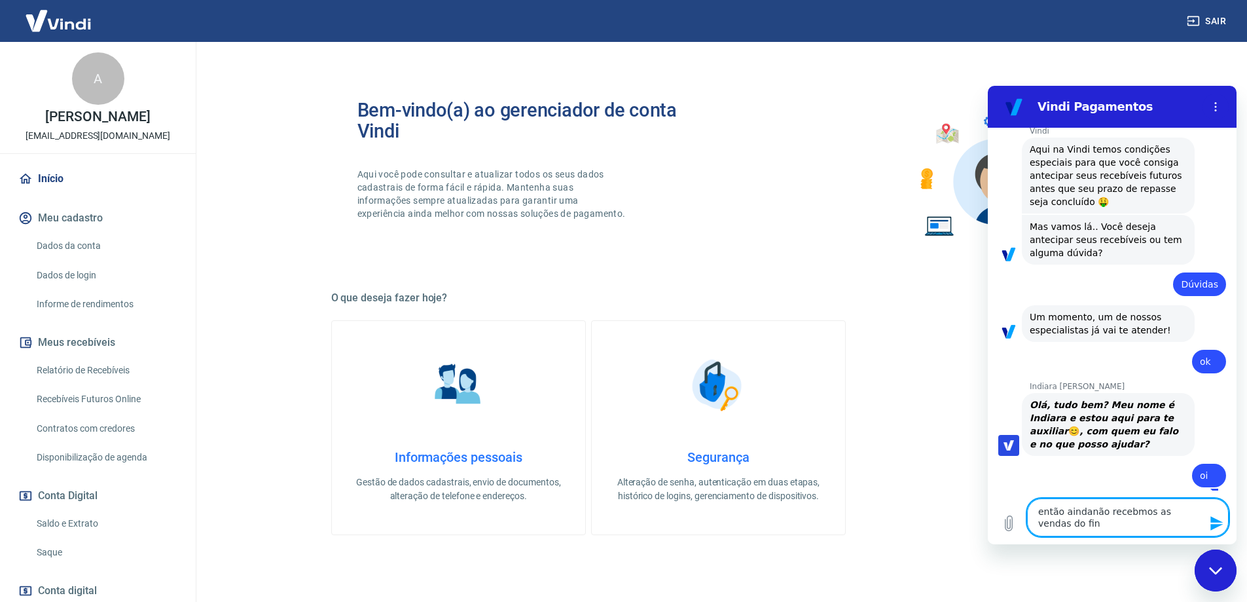
type textarea "x"
type textarea "então aindanão recebmos as vendas do finl"
type textarea "x"
type textarea "então aindanão recebmos as vendas do fin"
type textarea "x"
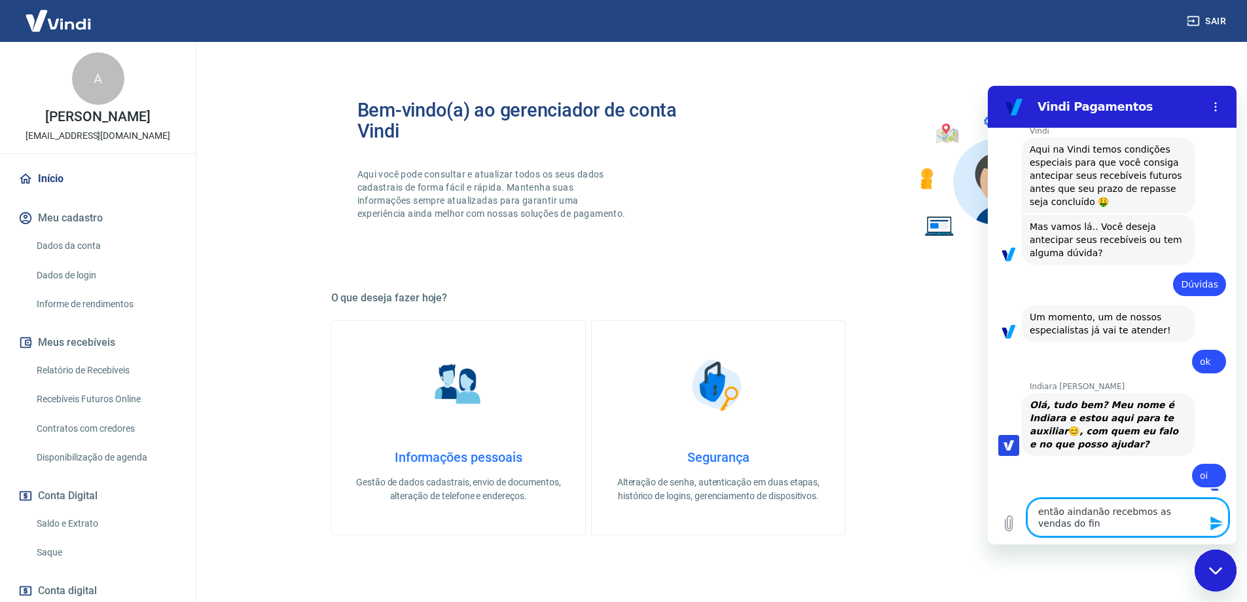
type textarea "então aindanão recebmos as vendas do fina"
type textarea "x"
type textarea "então aindanão recebmos as vendas do final"
type textarea "x"
type textarea "então aindanão recebmos as vendas do final"
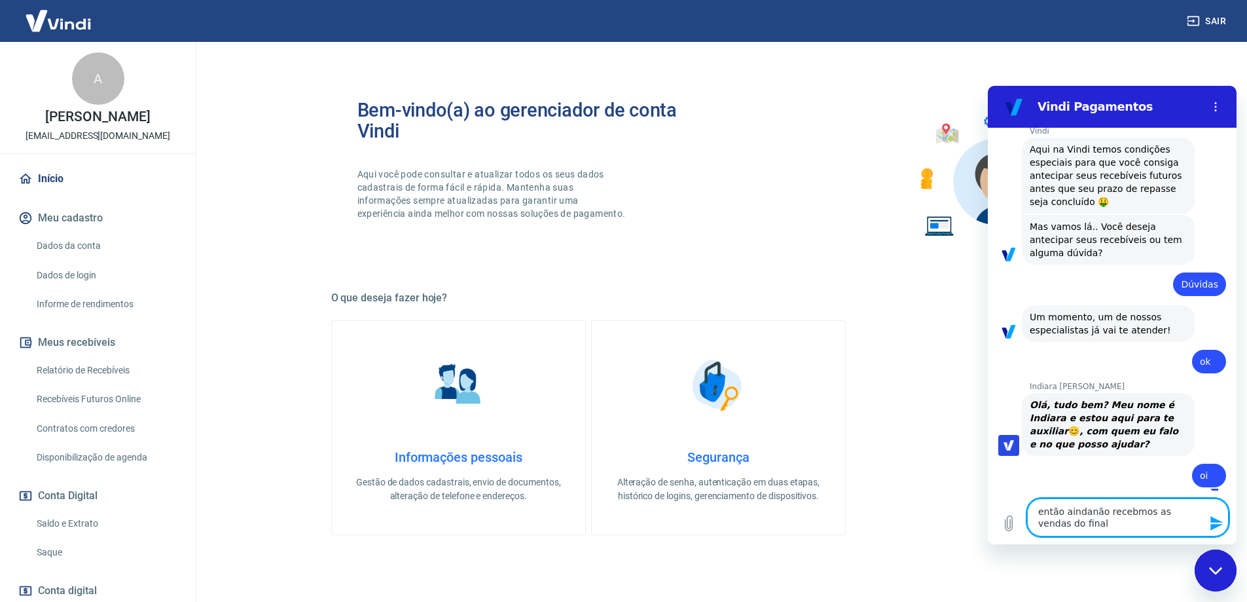
type textarea "x"
type textarea "então aindanão recebmos as vendas do final d"
type textarea "x"
type textarea "então aindanão recebmos as vendas do final de"
type textarea "x"
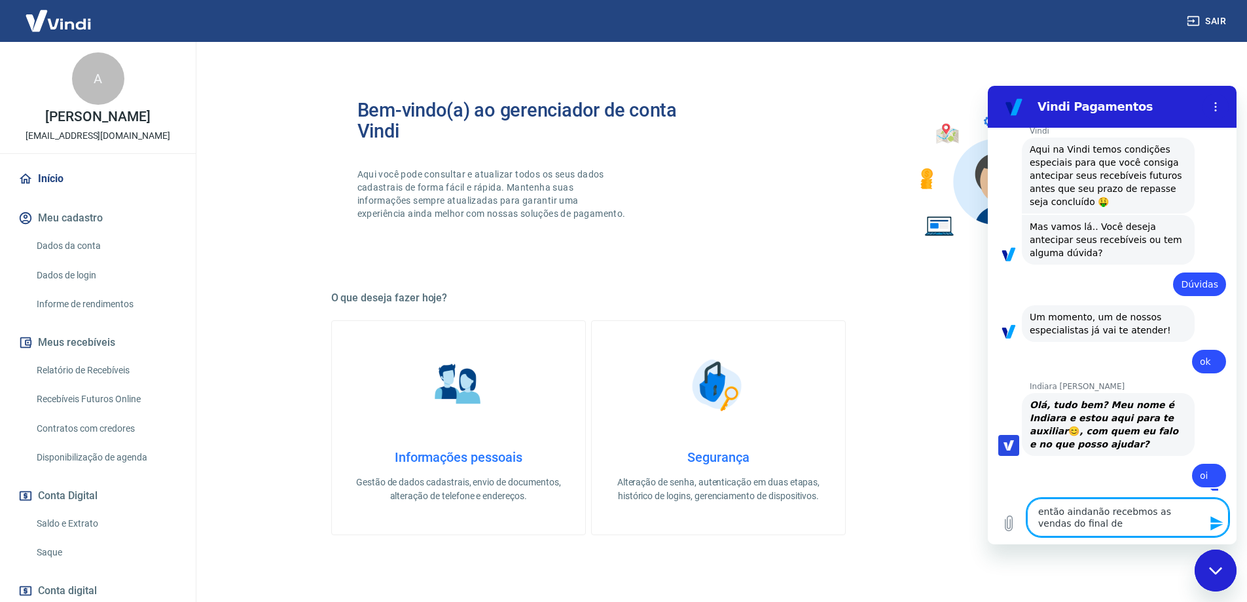
type textarea "então aindanão recebmos as vendas do final de"
type textarea "x"
type textarea "então aindanão recebmos as vendas do final de s"
type textarea "x"
type textarea "então aindanão recebmos as vendas do final de se"
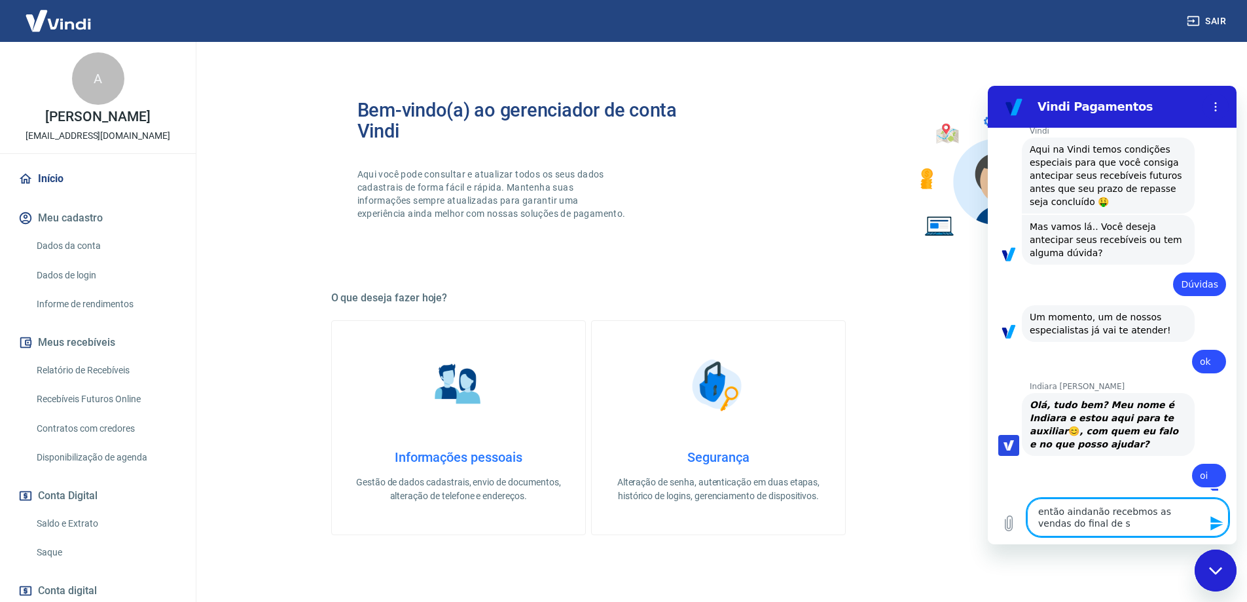
type textarea "x"
type textarea "então aindanão recebmos as vendas do final de sem"
type textarea "x"
type textarea "então aindanão recebmos as vendas do final de semn"
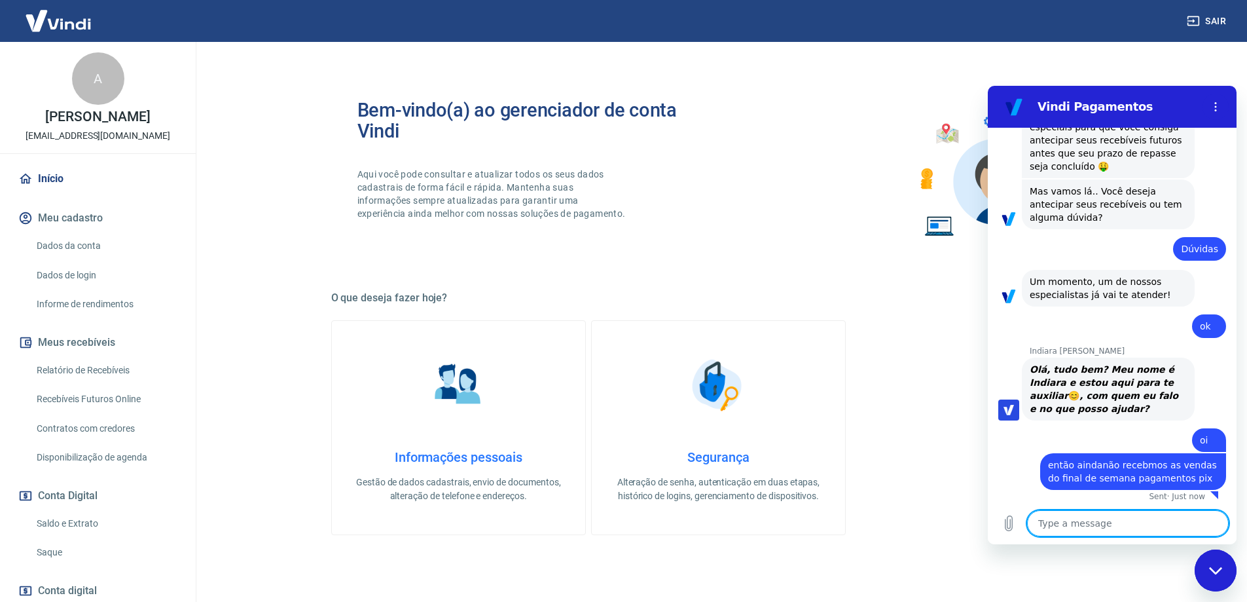
scroll to position [198, 0]
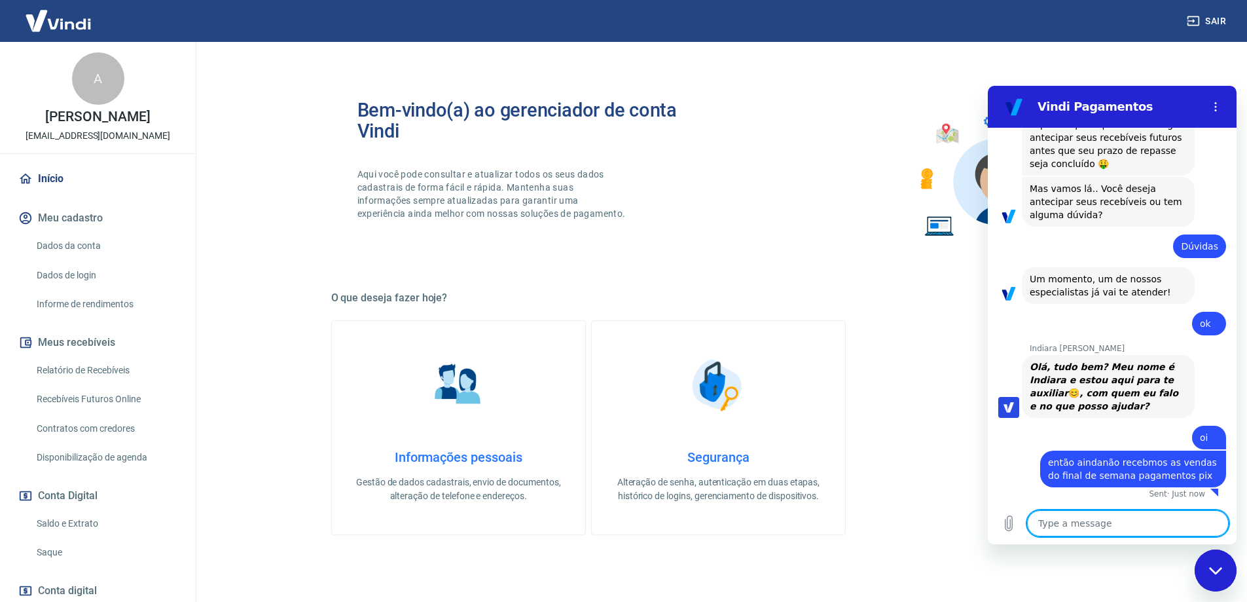
paste textarea "223337007 18/08/25 - 00:03 7332 Bruno Henrique bruno.bhr1@gmail.com R$ 228,53 V…"
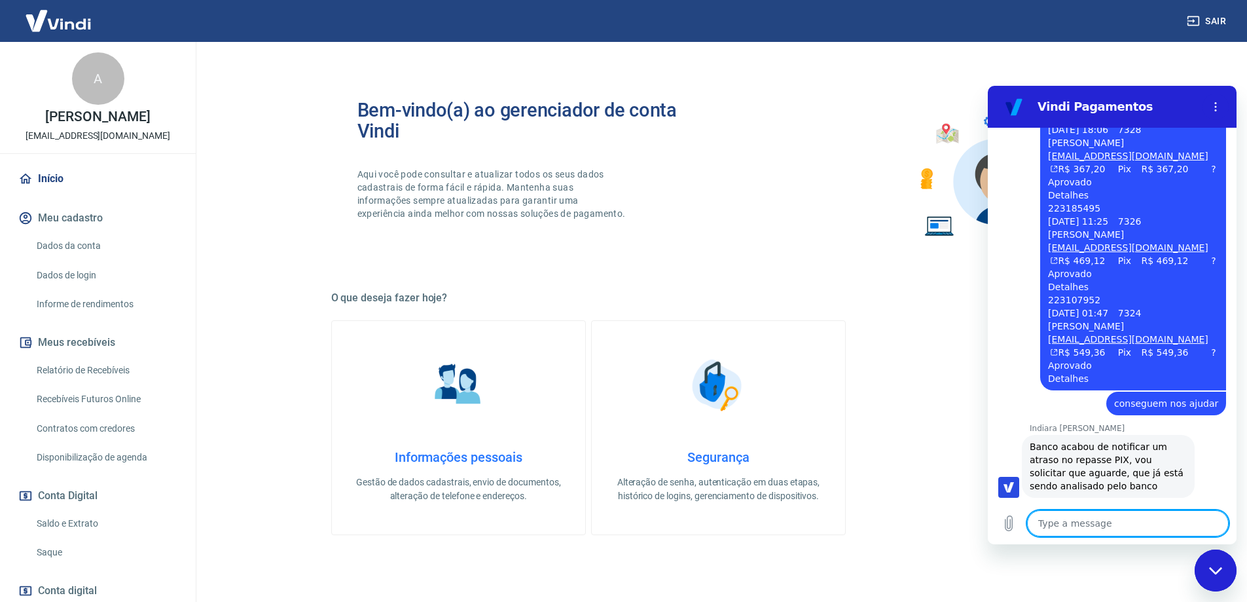
scroll to position [768, 0]
click at [1213, 572] on icon "Close messaging window" at bounding box center [1215, 569] width 13 height 7
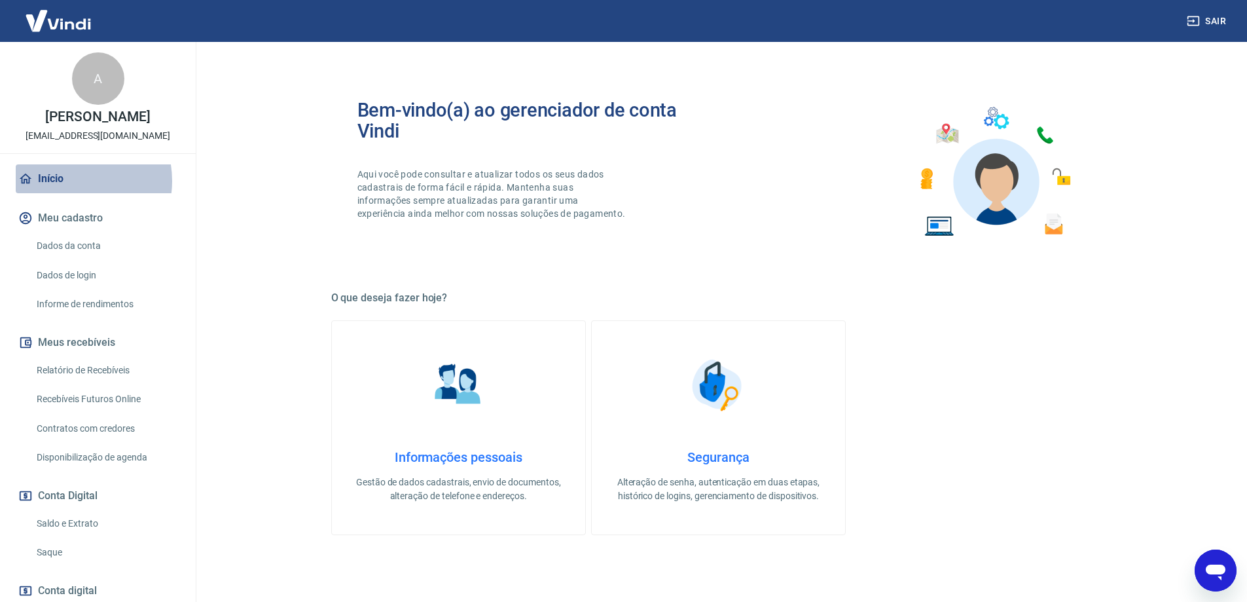
click at [69, 180] on link "Início" at bounding box center [98, 178] width 164 height 29
click at [70, 180] on link "Início" at bounding box center [98, 178] width 164 height 29
click at [1201, 572] on div "Open messaging window, 2 unread messages" at bounding box center [1215, 570] width 39 height 39
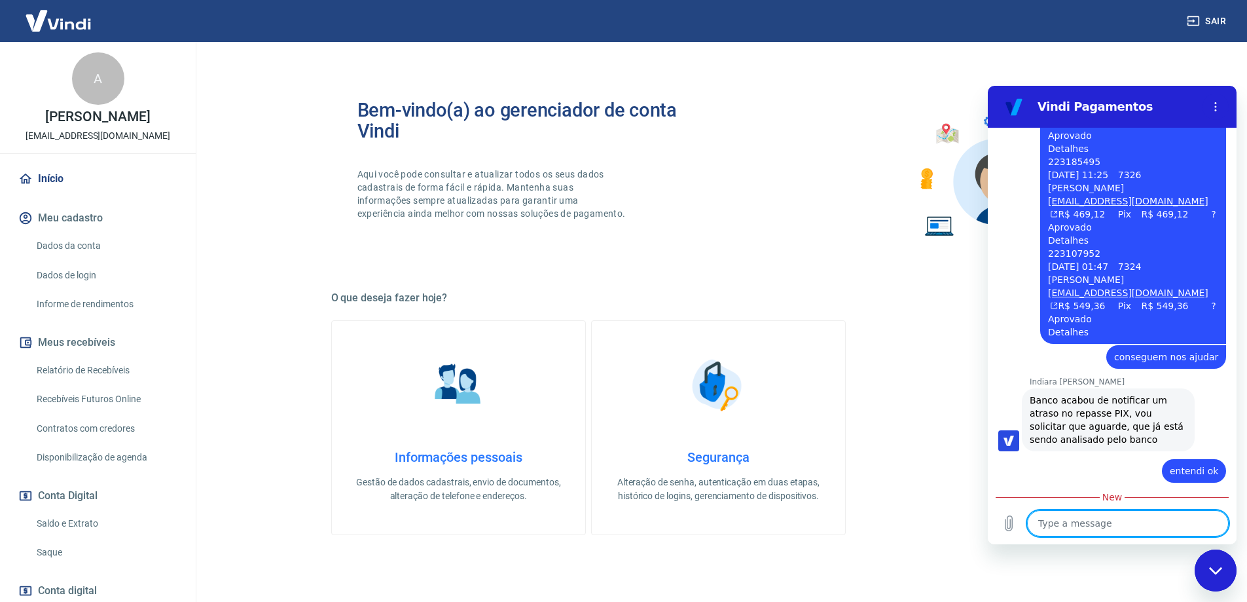
scroll to position [857, 0]
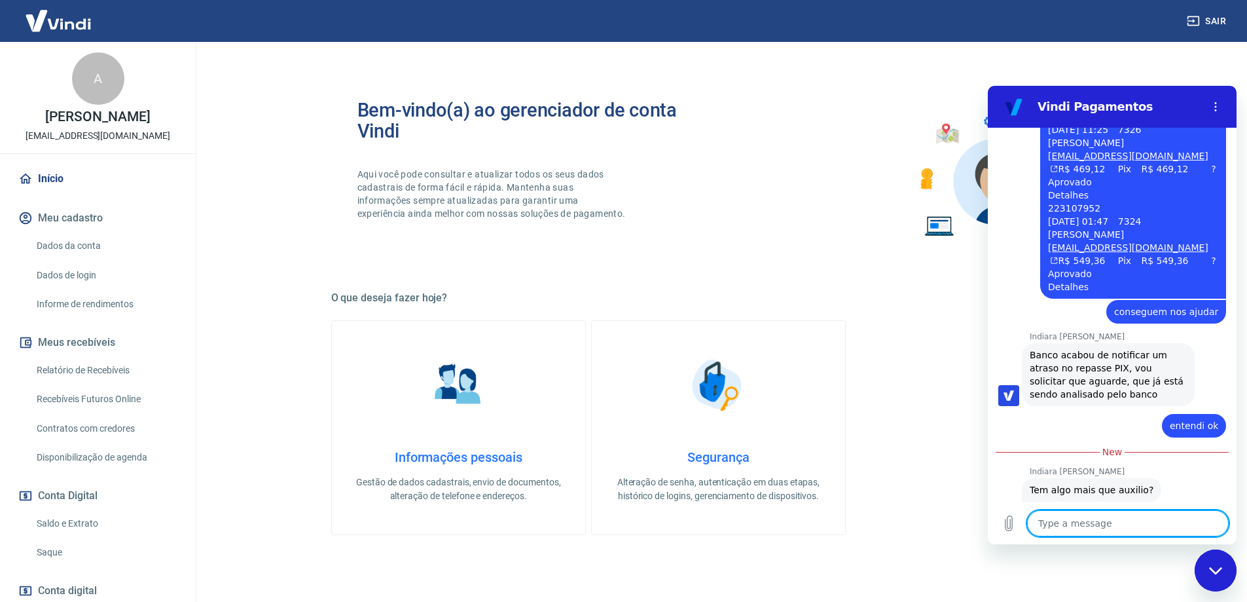
click at [1129, 526] on textarea at bounding box center [1128, 523] width 202 height 26
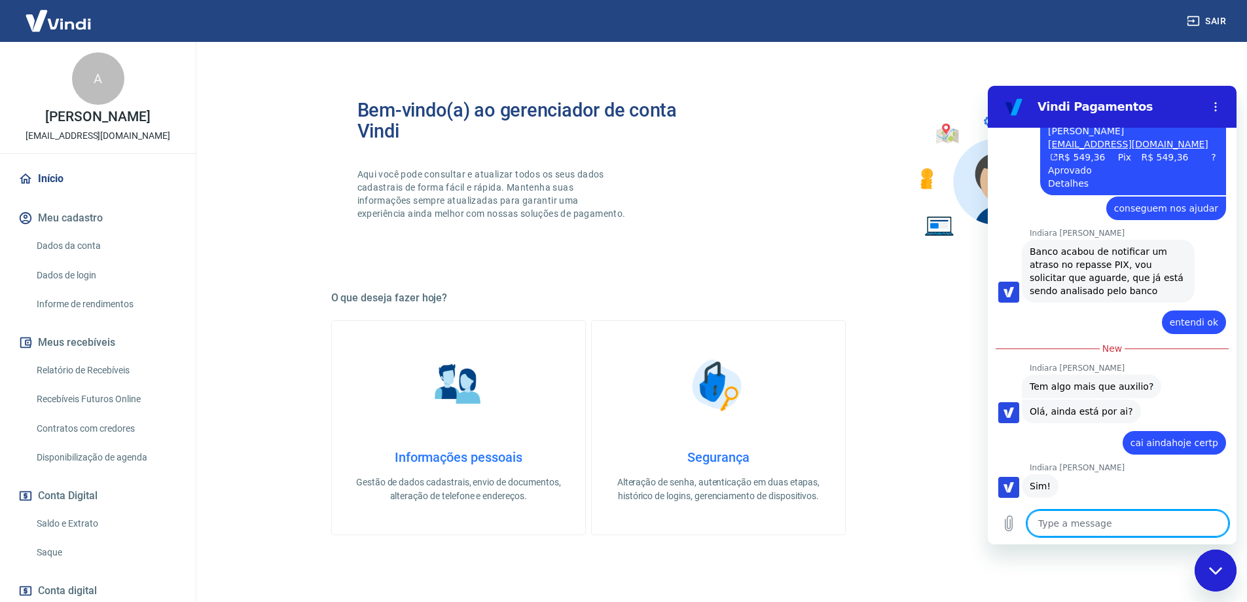
scroll to position [963, 0]
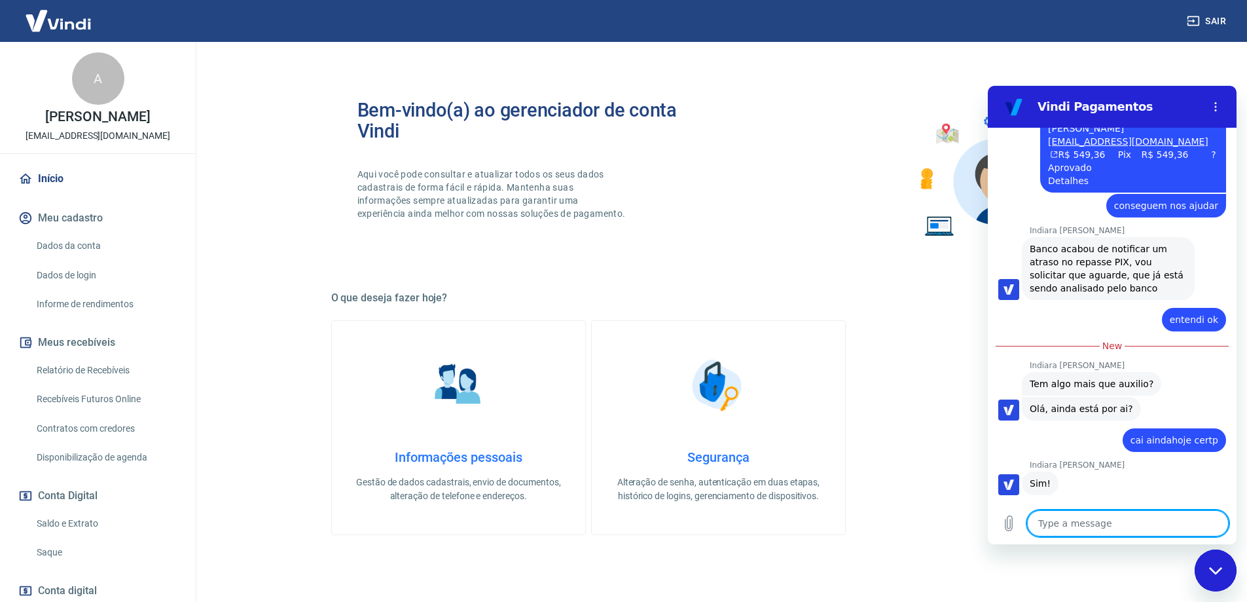
click at [1128, 520] on textarea at bounding box center [1128, 523] width 202 height 26
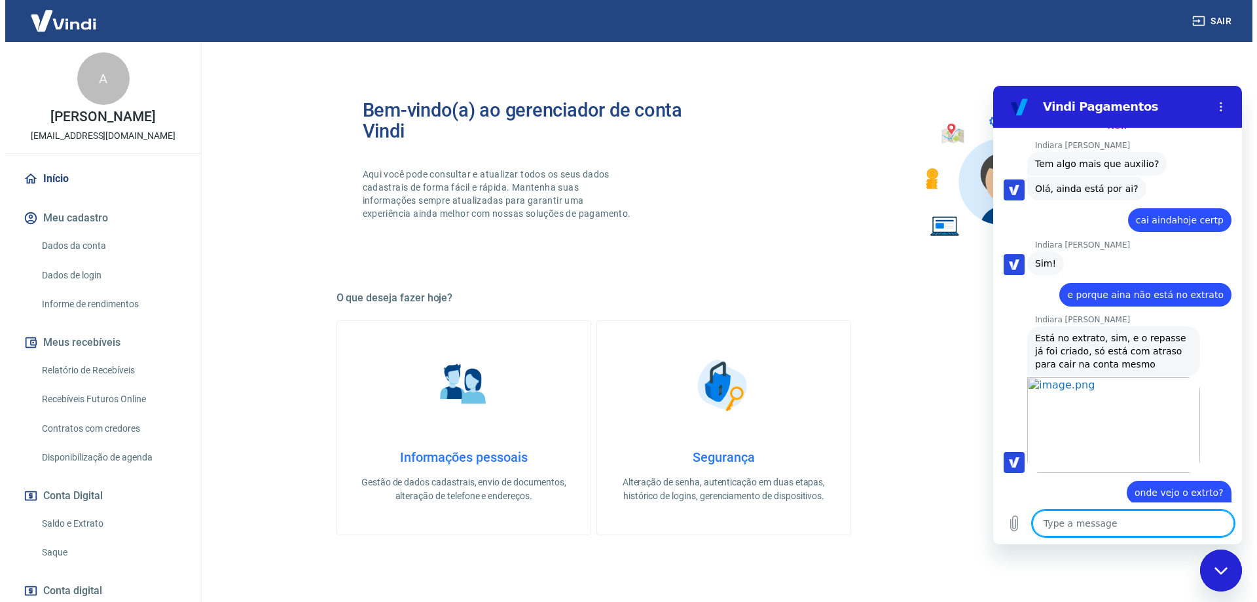
scroll to position [1186, 0]
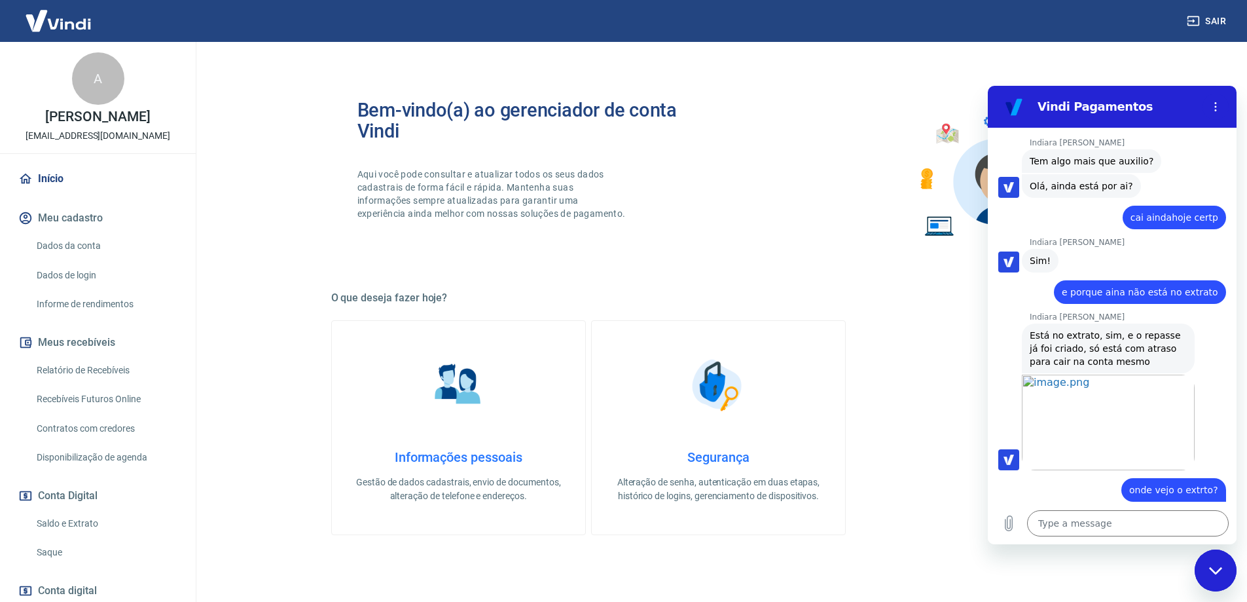
click at [130, 362] on link "Relatório de Recebíveis" at bounding box center [105, 370] width 149 height 27
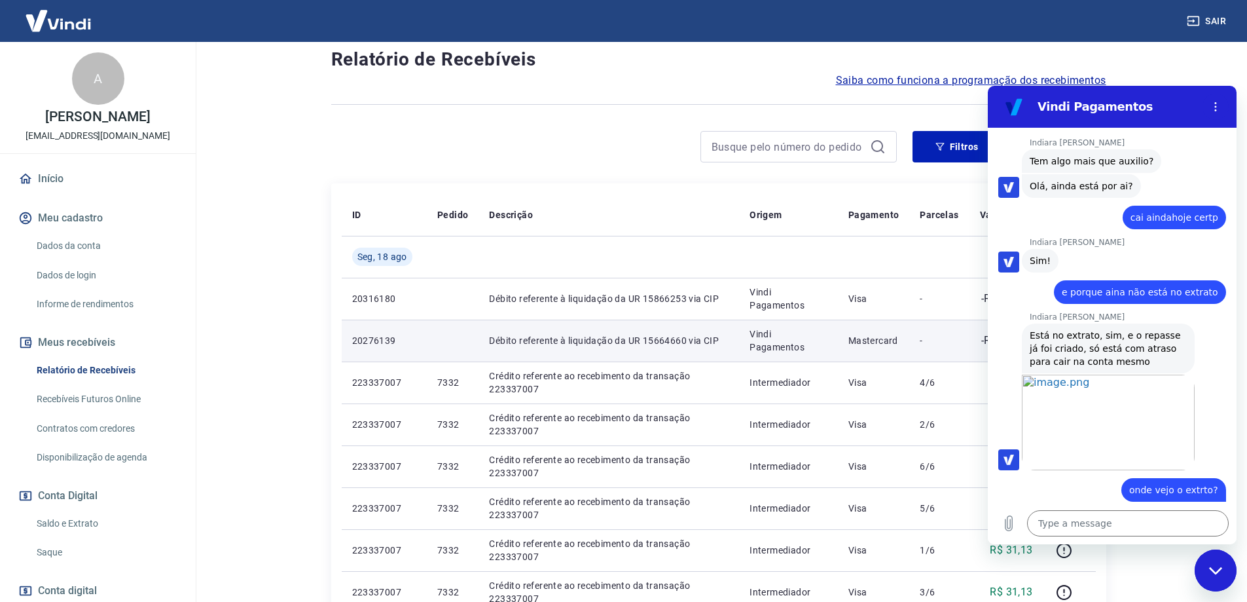
scroll to position [131, 0]
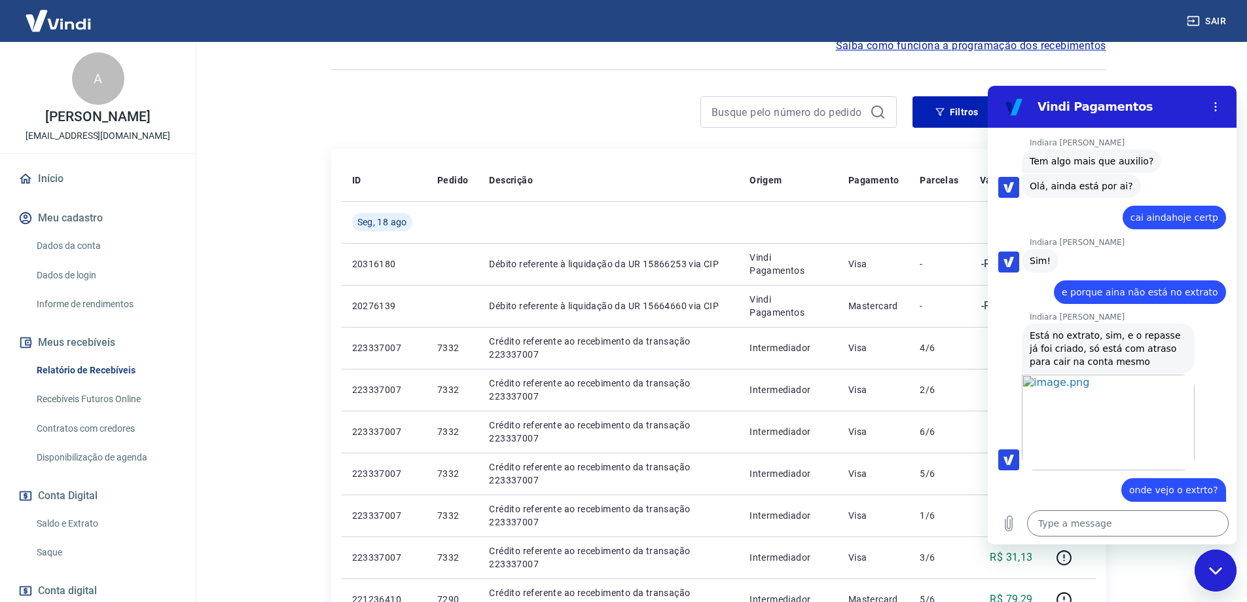
click at [1218, 571] on icon "Close messaging window" at bounding box center [1215, 569] width 13 height 7
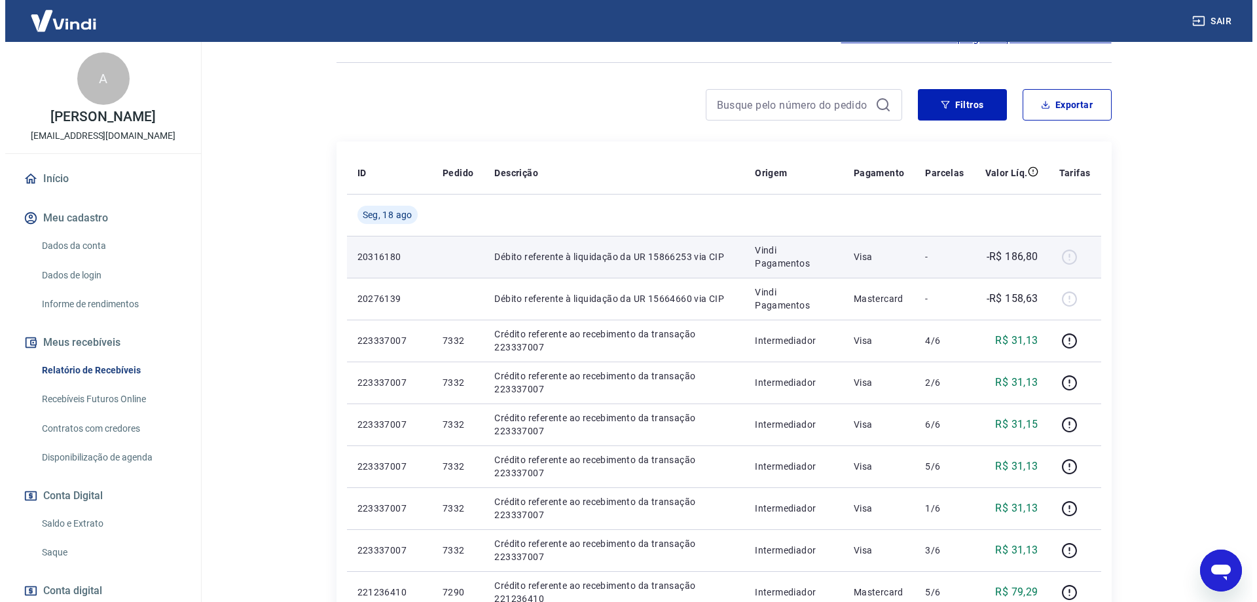
scroll to position [0, 0]
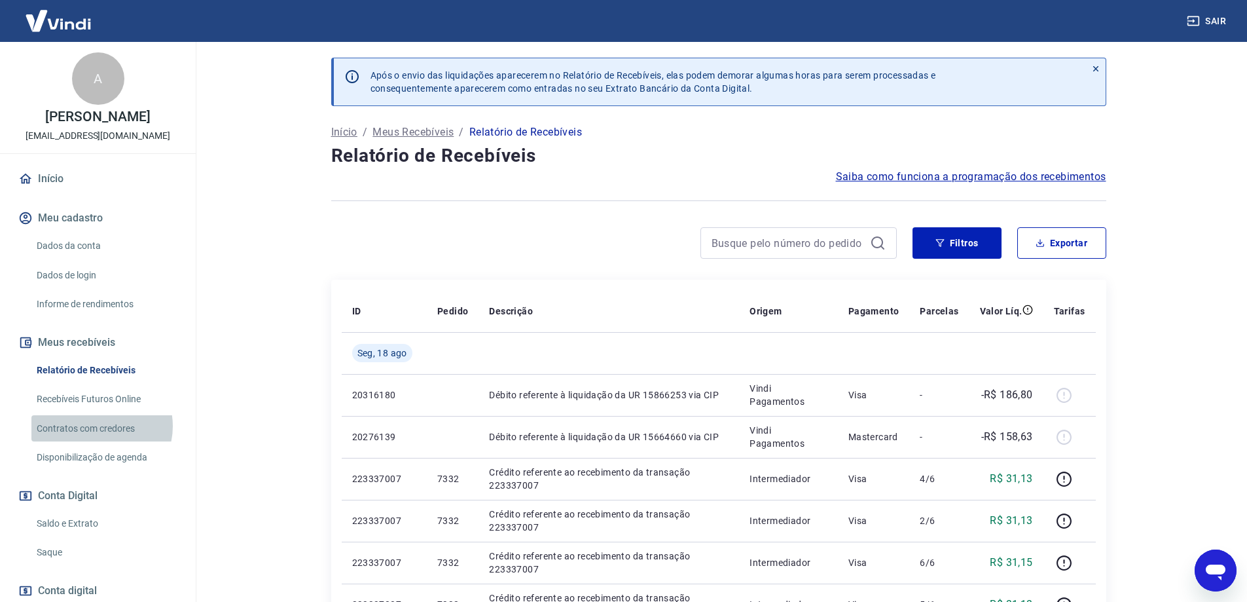
click at [99, 426] on link "Contratos com credores" at bounding box center [105, 428] width 149 height 27
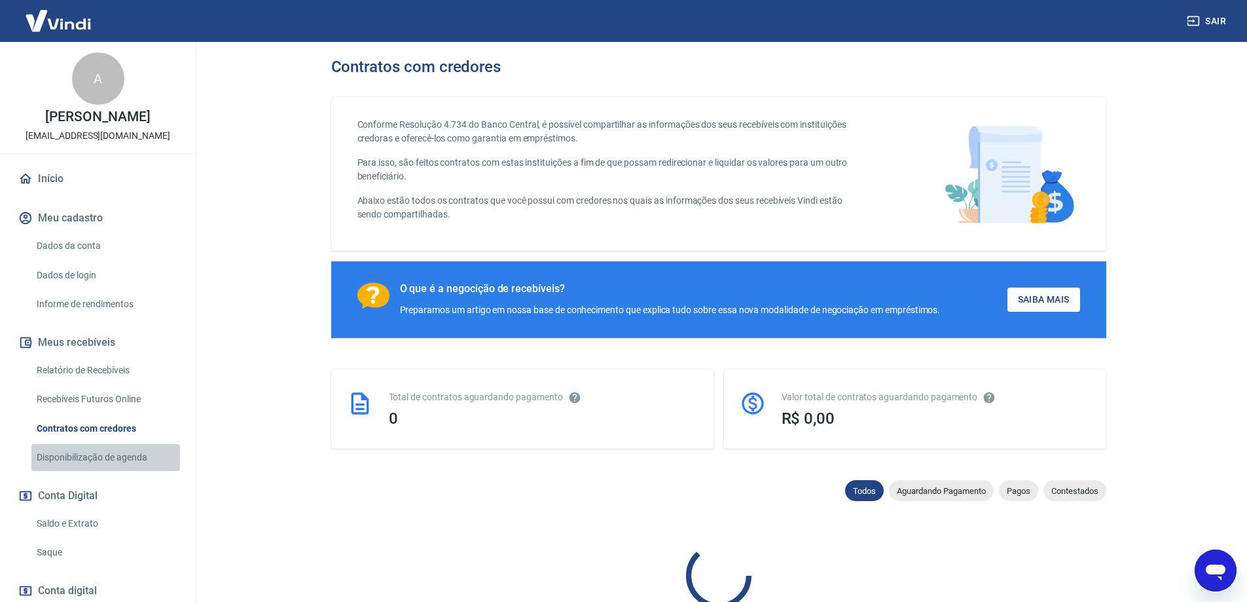
click at [119, 452] on link "Disponibilização de agenda" at bounding box center [105, 457] width 149 height 27
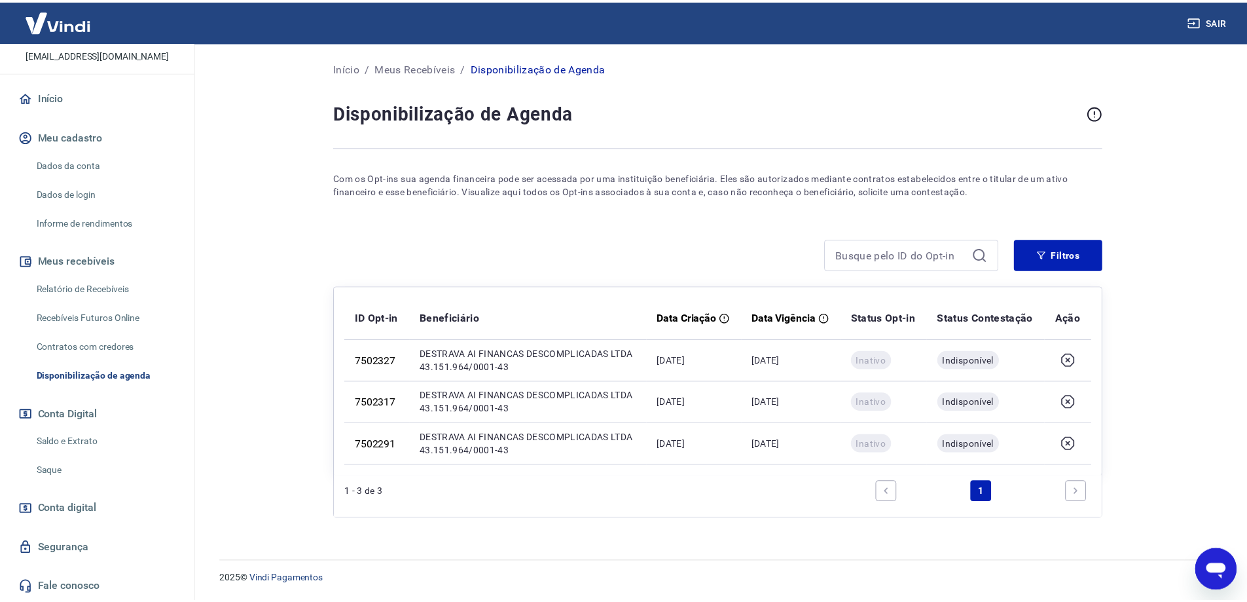
scroll to position [82, 0]
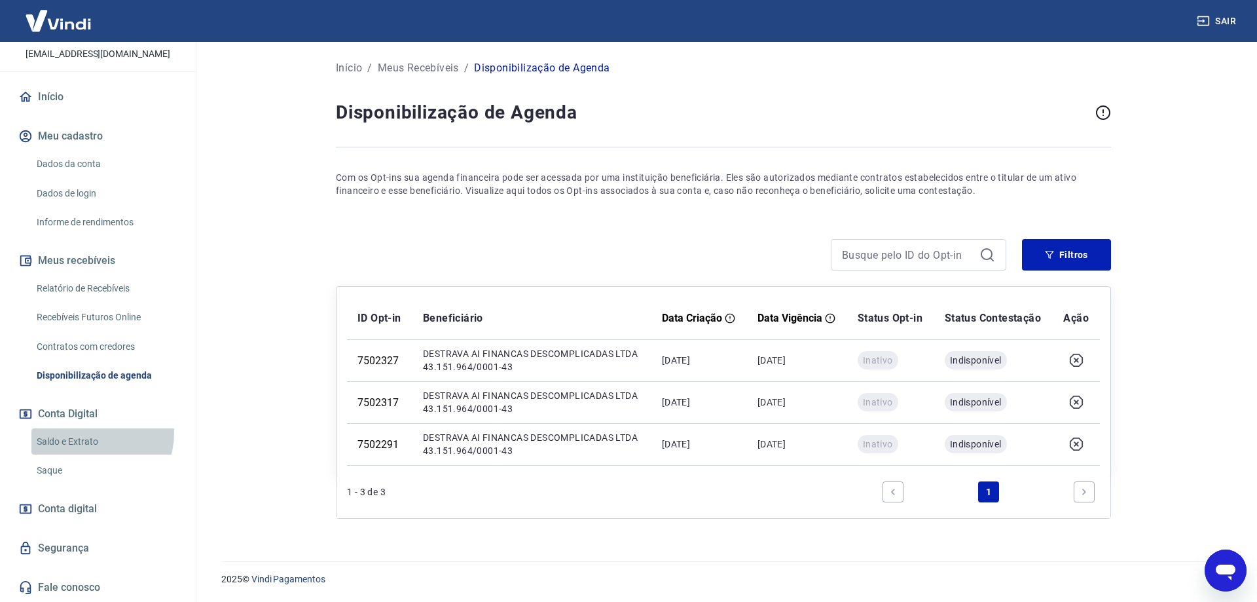
click at [90, 433] on link "Saldo e Extrato" at bounding box center [105, 441] width 149 height 27
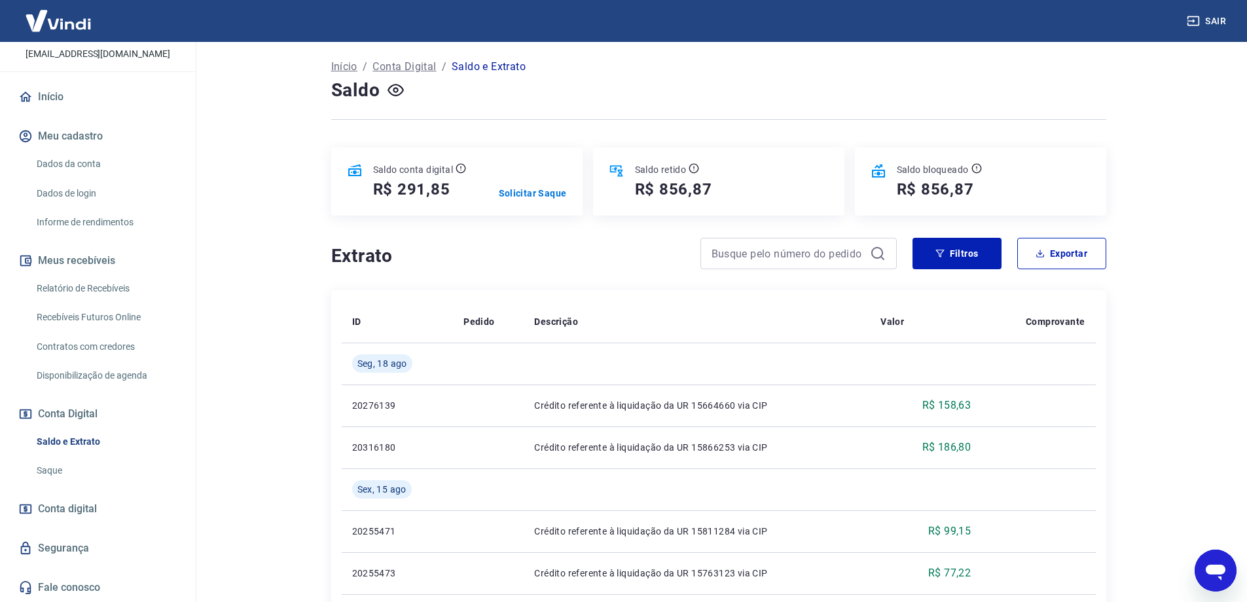
scroll to position [131, 0]
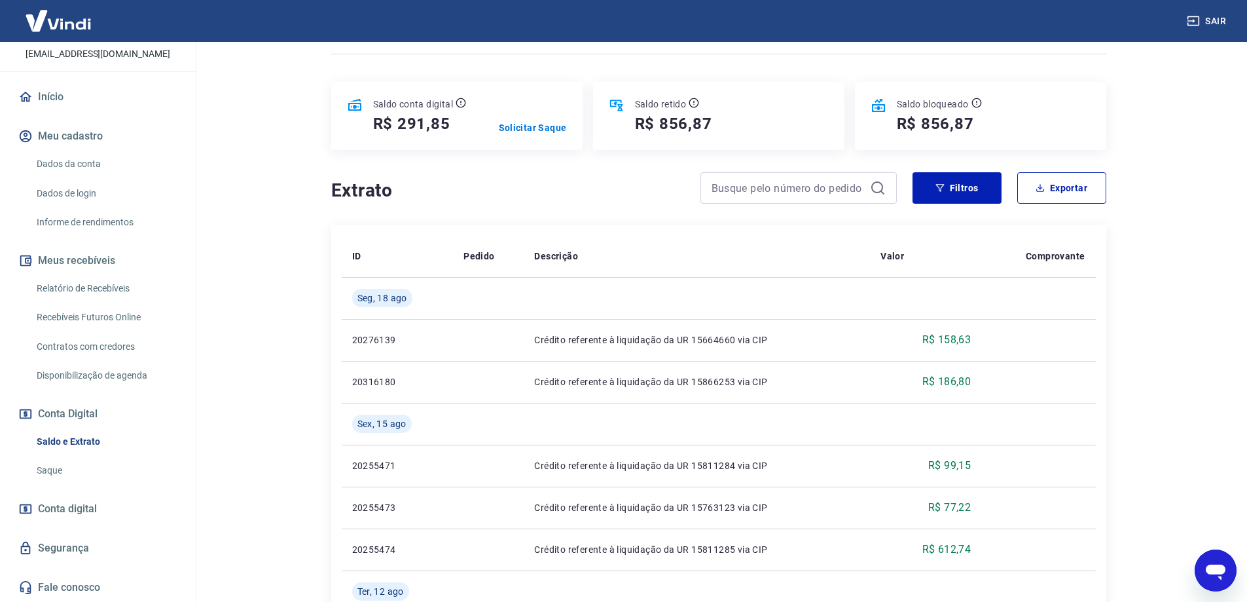
click at [94, 505] on span "Conta digital" at bounding box center [67, 509] width 59 height 18
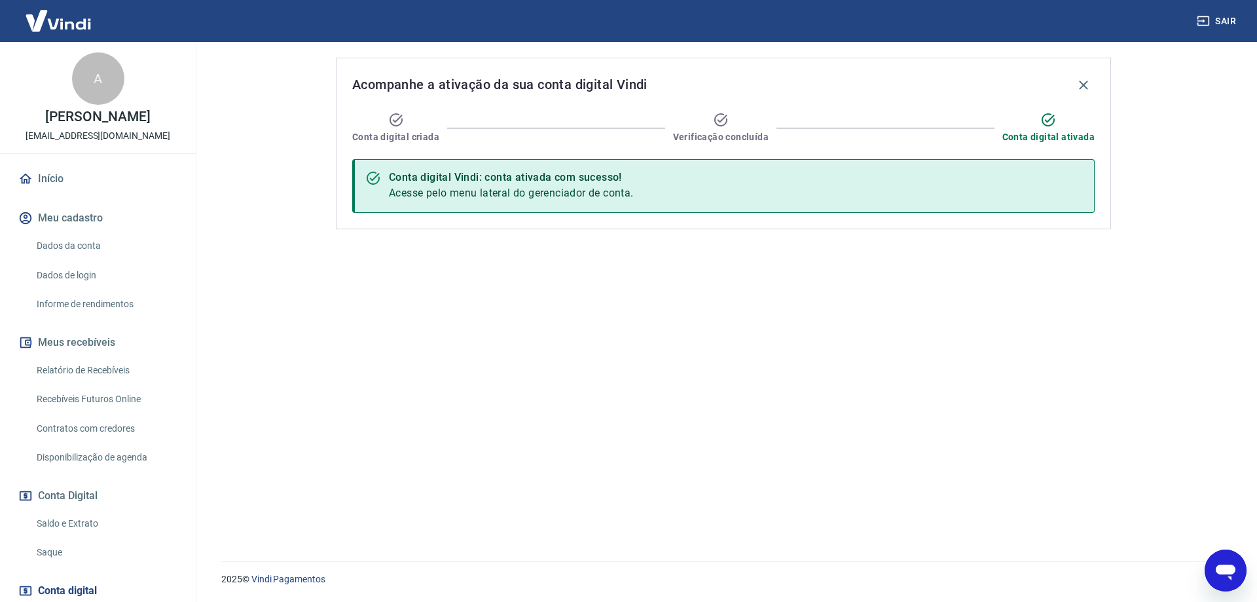
click at [79, 239] on link "Dados da conta" at bounding box center [105, 245] width 149 height 27
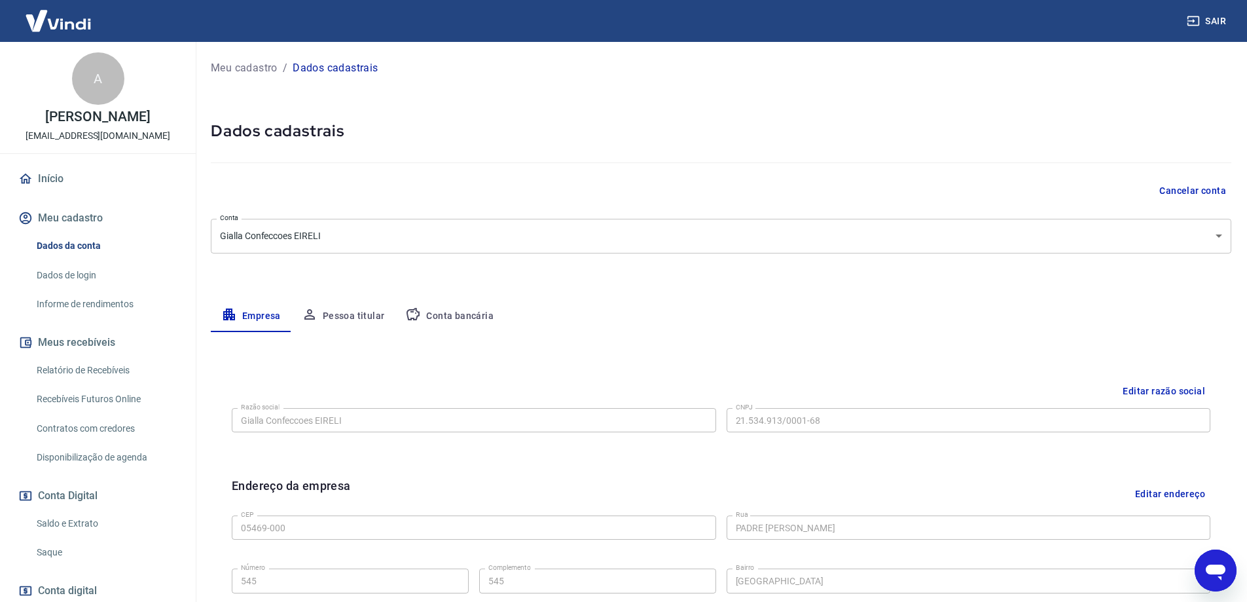
click at [54, 177] on link "Início" at bounding box center [98, 178] width 164 height 29
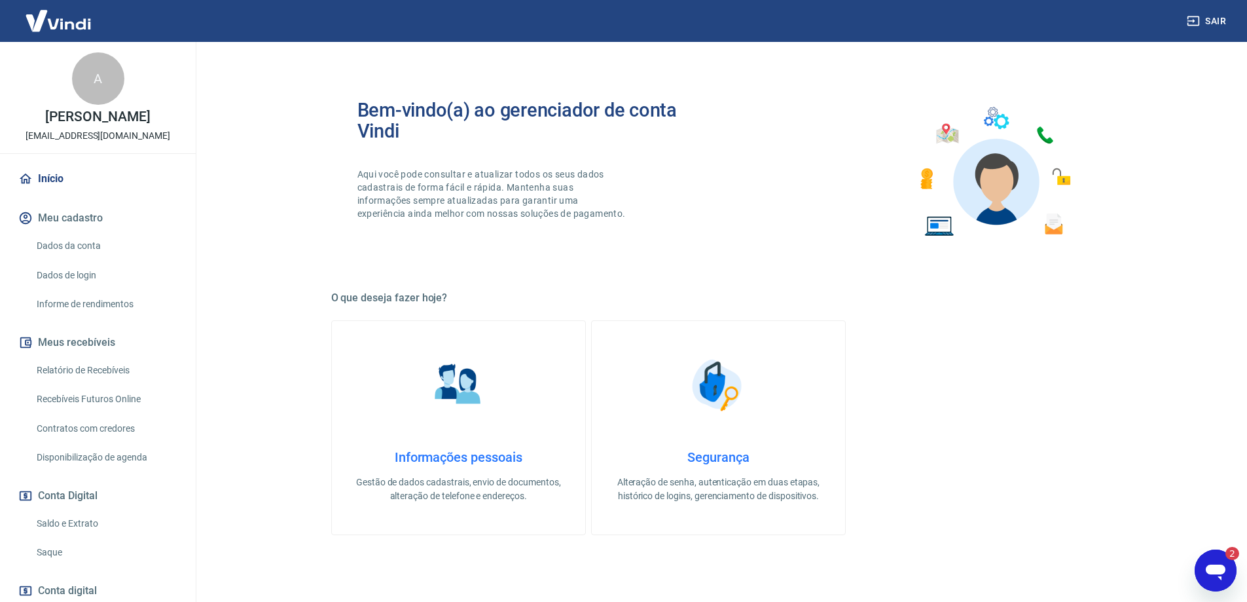
click at [1218, 572] on icon "Open messaging window, 2 unread messages" at bounding box center [1216, 572] width 20 height 16
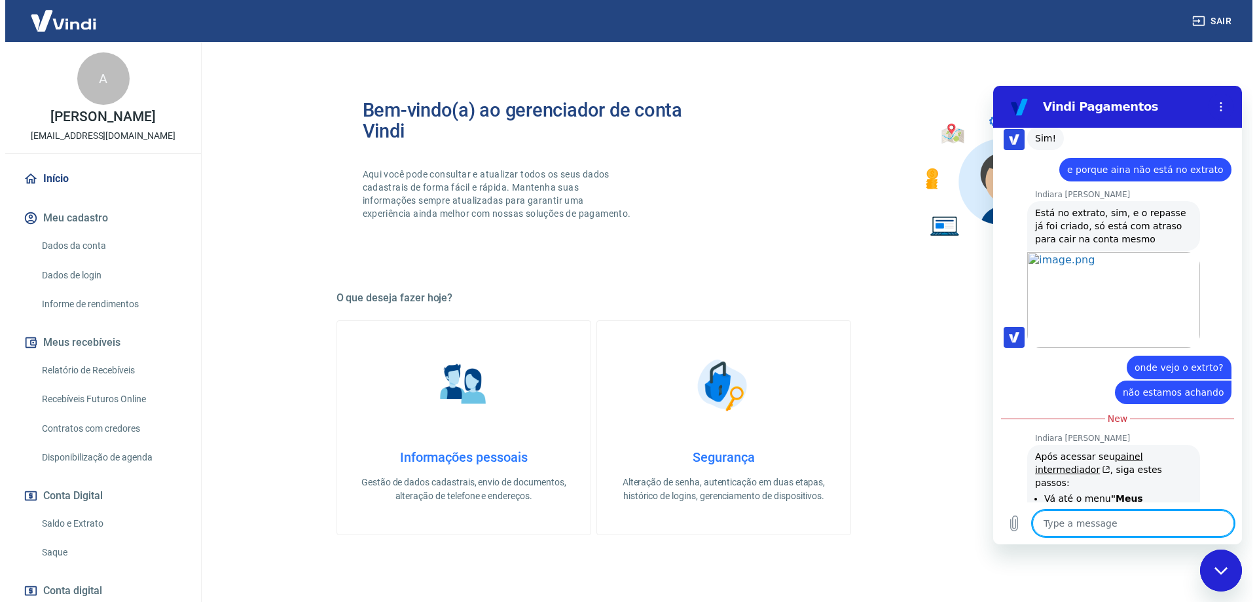
scroll to position [1414, 0]
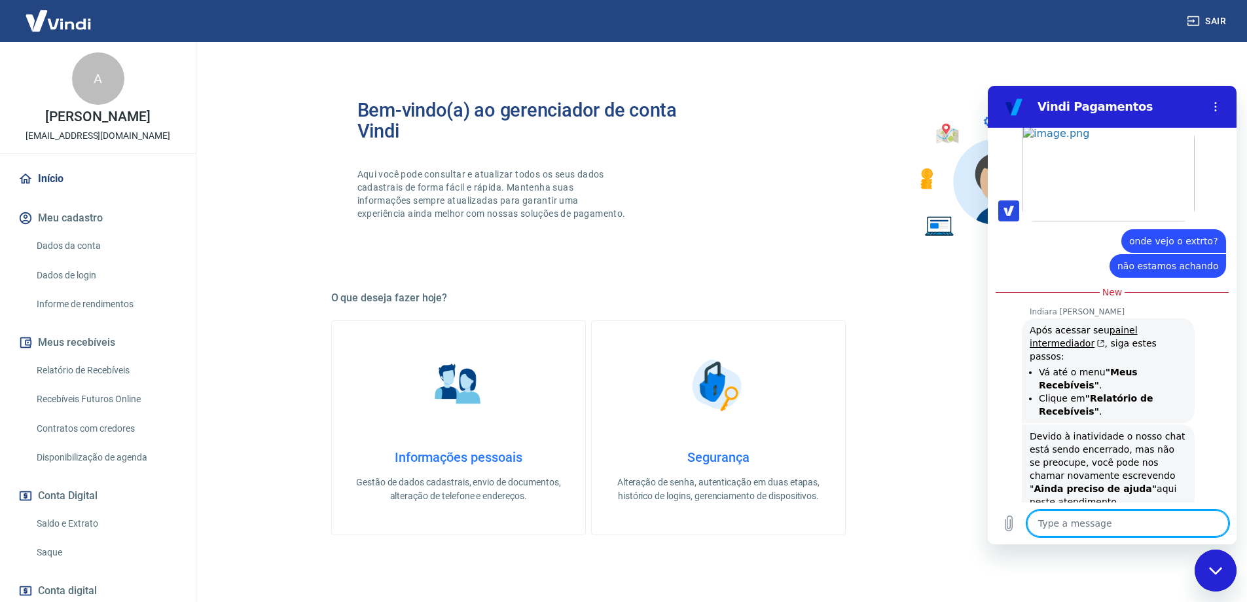
click at [110, 373] on link "Relatório de Recebíveis" at bounding box center [105, 370] width 149 height 27
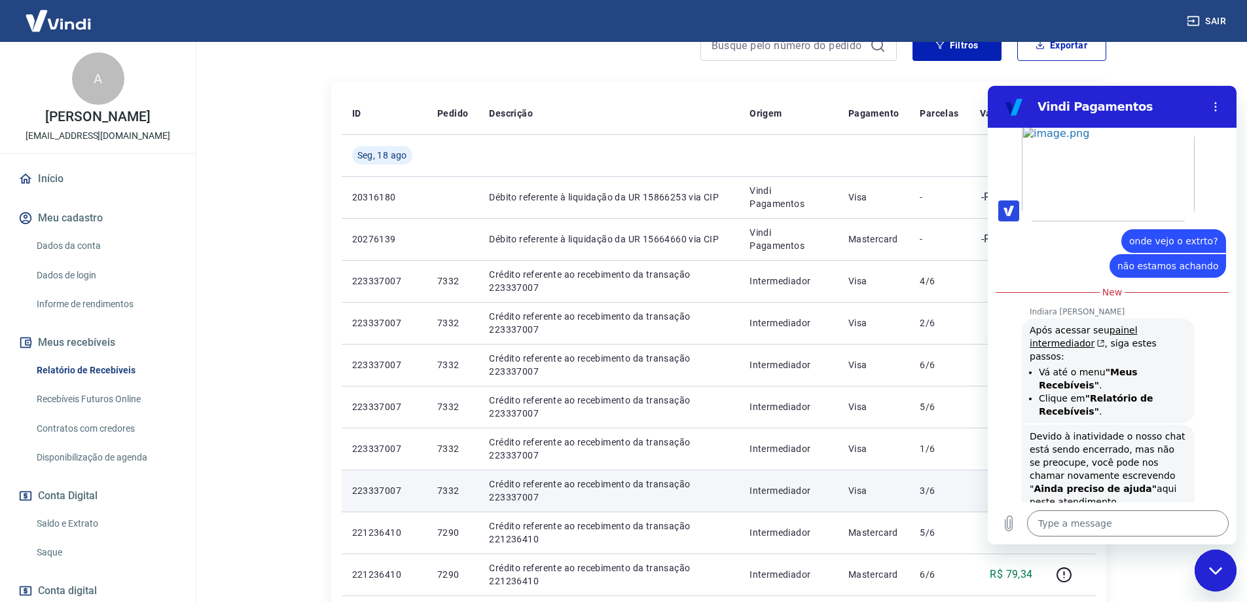
scroll to position [196, 0]
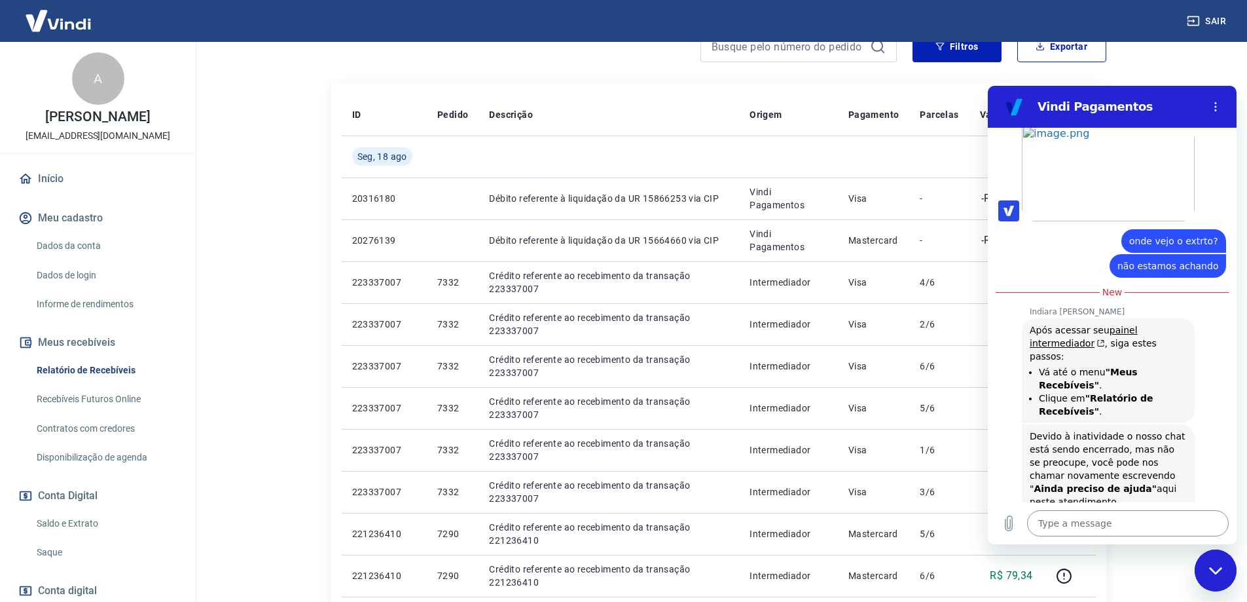
click at [1127, 528] on textarea at bounding box center [1128, 523] width 202 height 26
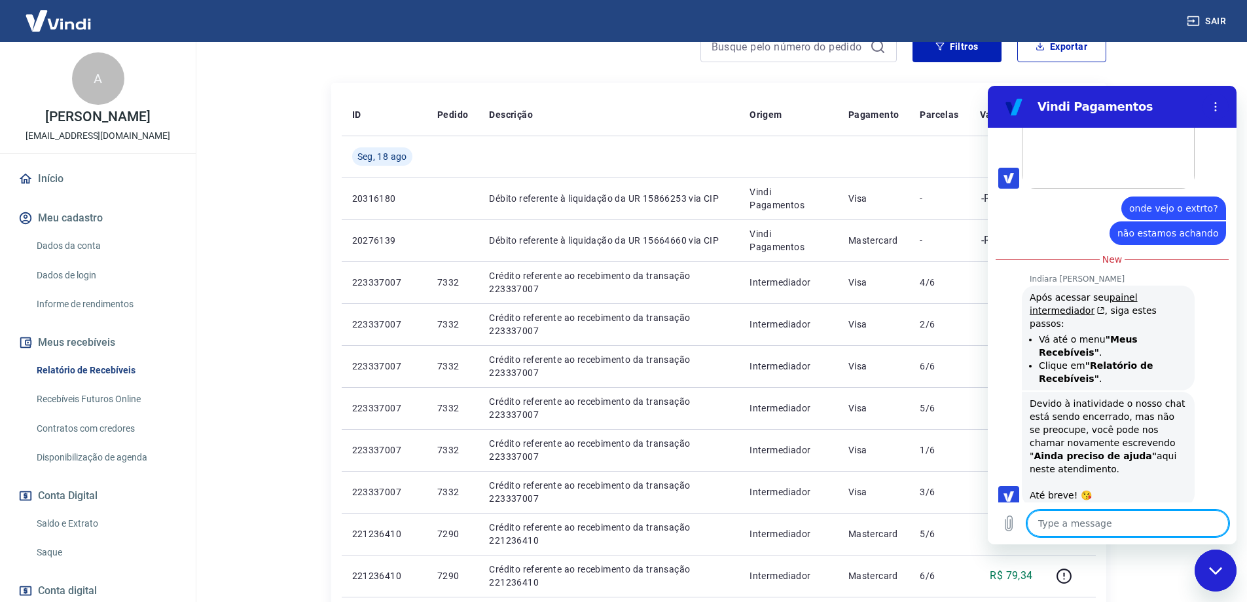
scroll to position [1445, 0]
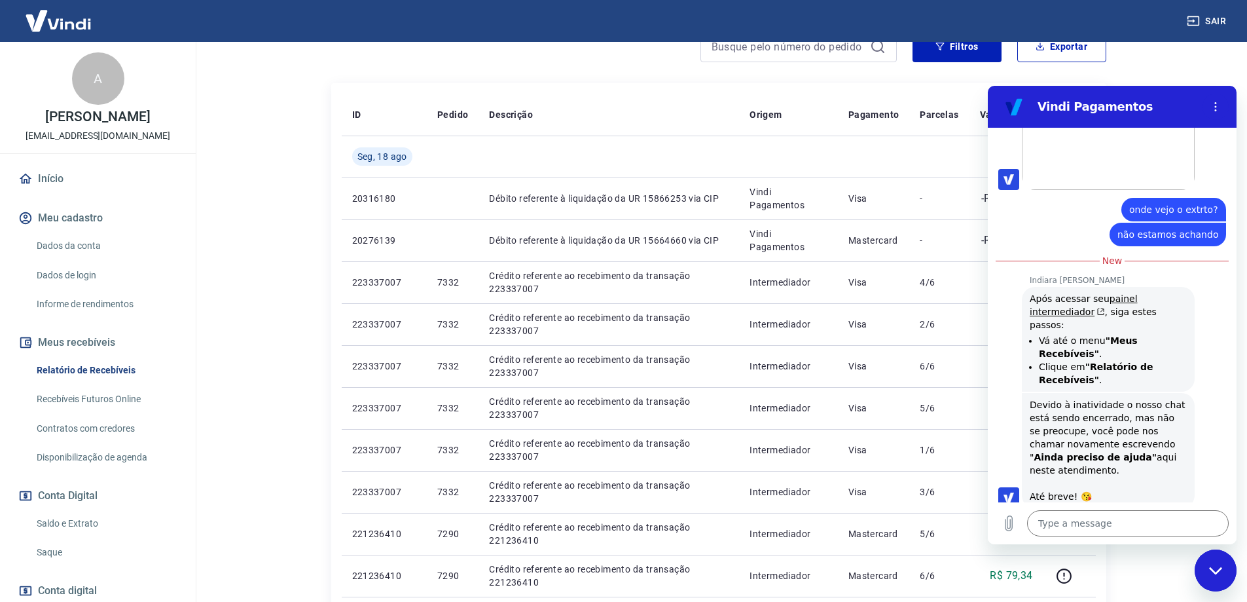
drag, startPoint x: 1215, startPoint y: 420, endPoint x: 1169, endPoint y: 580, distance: 166.8
click html "Vindi Pagamentos 11:40 AM says: bom dia pessoal Sent · 11:40 AM Vindi Vindi say…"
click at [1219, 566] on icon "Close messaging window" at bounding box center [1216, 570] width 14 height 9
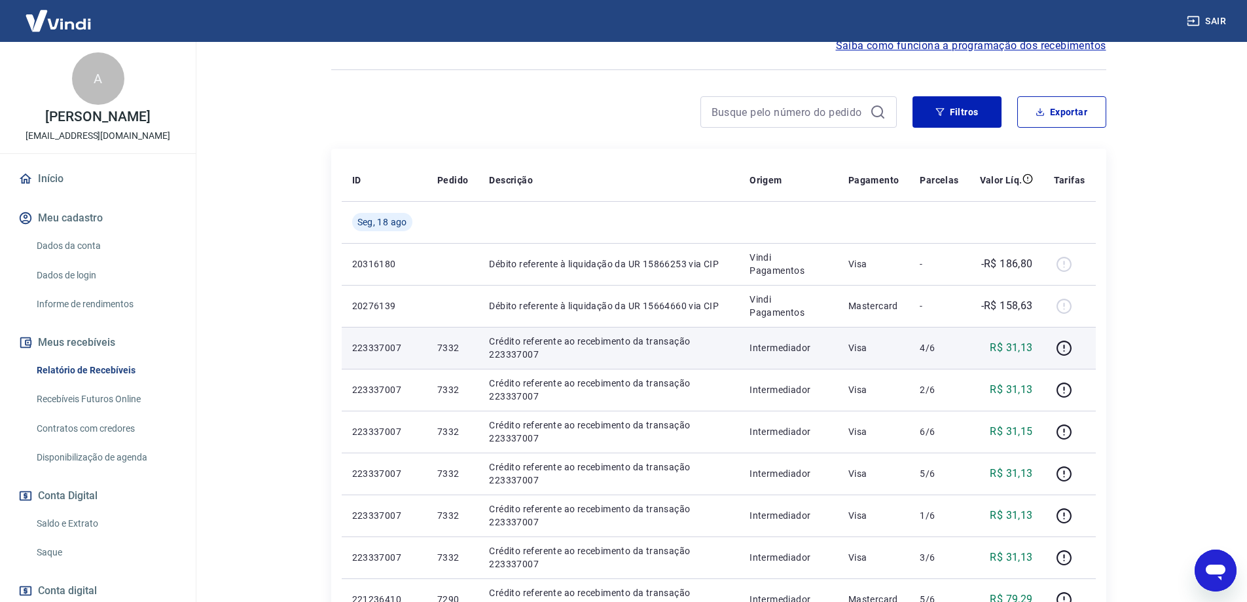
scroll to position [0, 0]
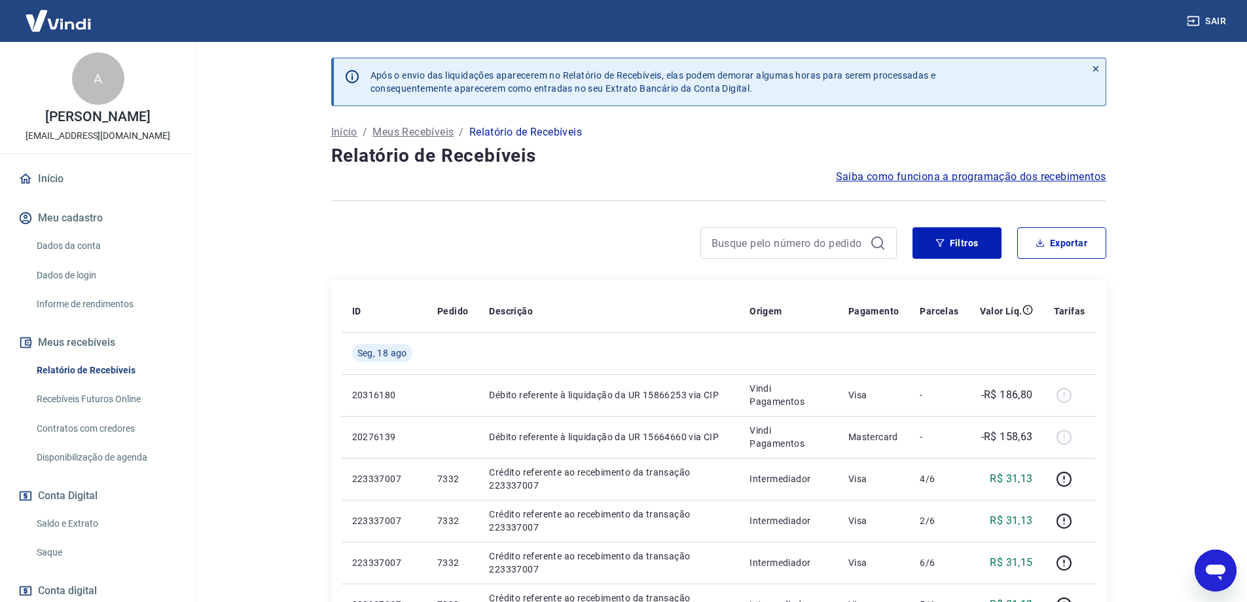
click at [1207, 17] on button "Sair" at bounding box center [1207, 21] width 47 height 24
